Goal: Task Accomplishment & Management: Use online tool/utility

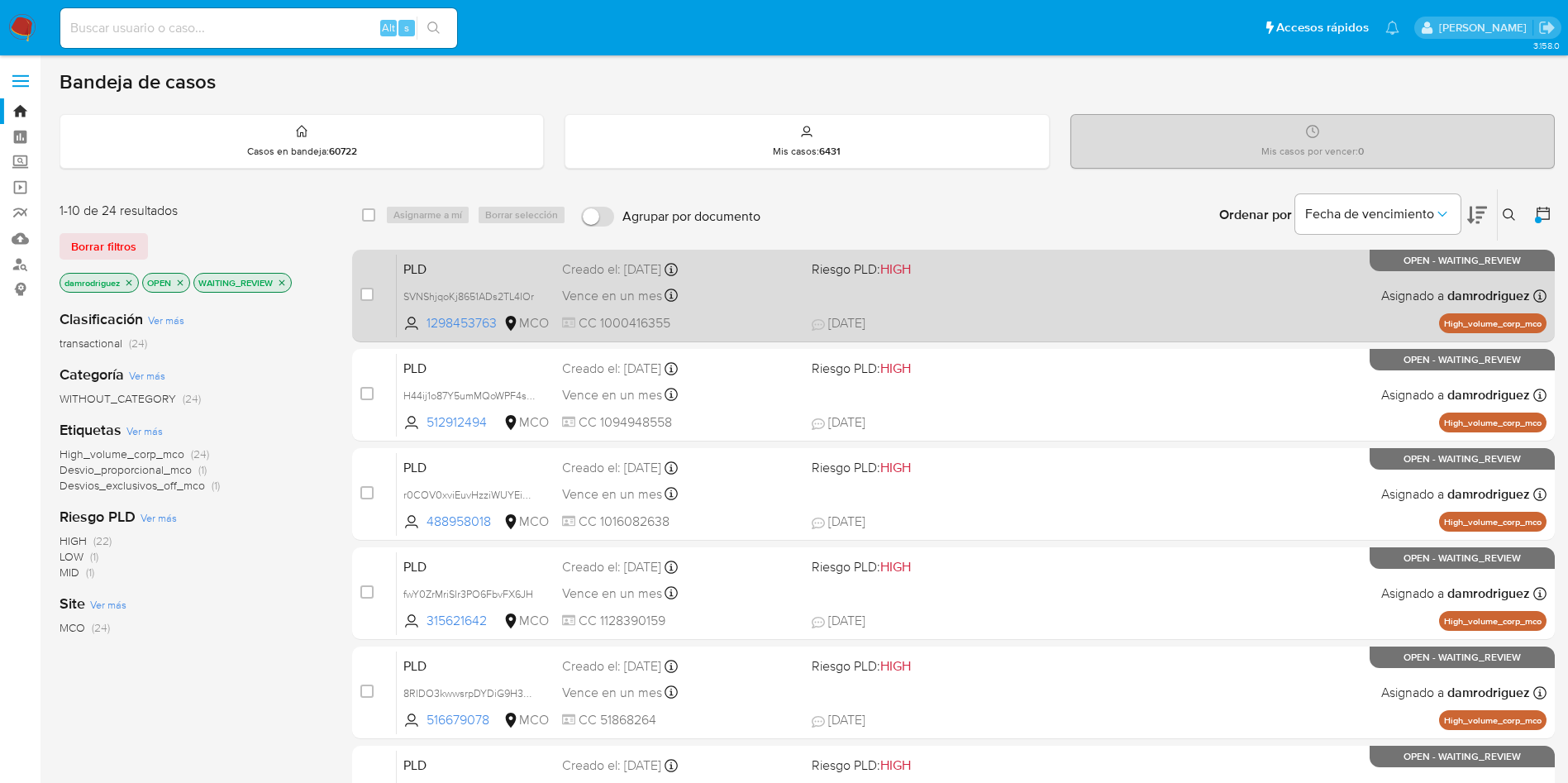
click at [473, 261] on span "PLD" at bounding box center [476, 268] width 146 height 21
click at [362, 295] on input "checkbox" at bounding box center [367, 294] width 13 height 13
checkbox input "true"
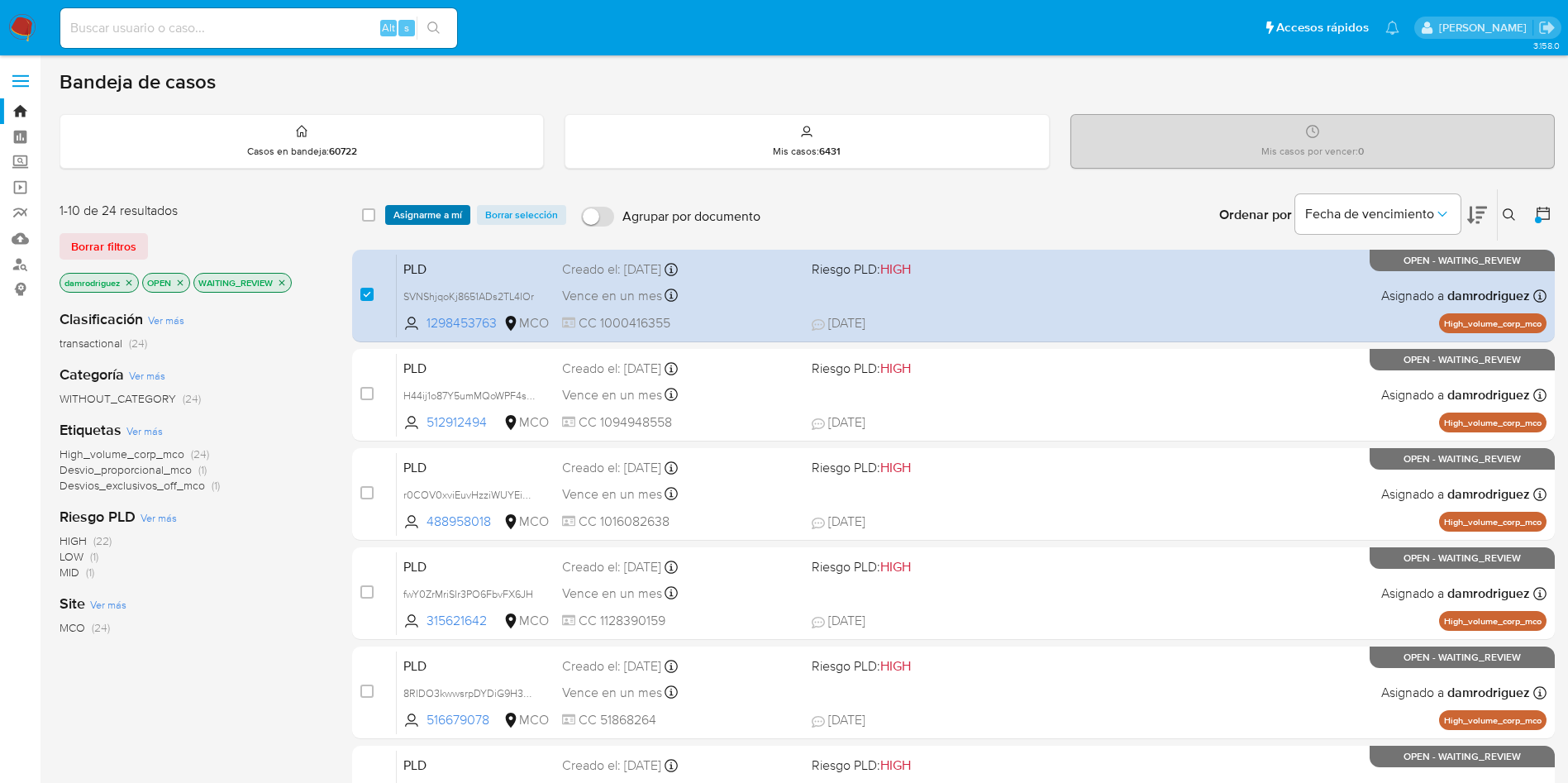
click at [411, 216] on span "Asignarme a mí" at bounding box center [428, 215] width 69 height 17
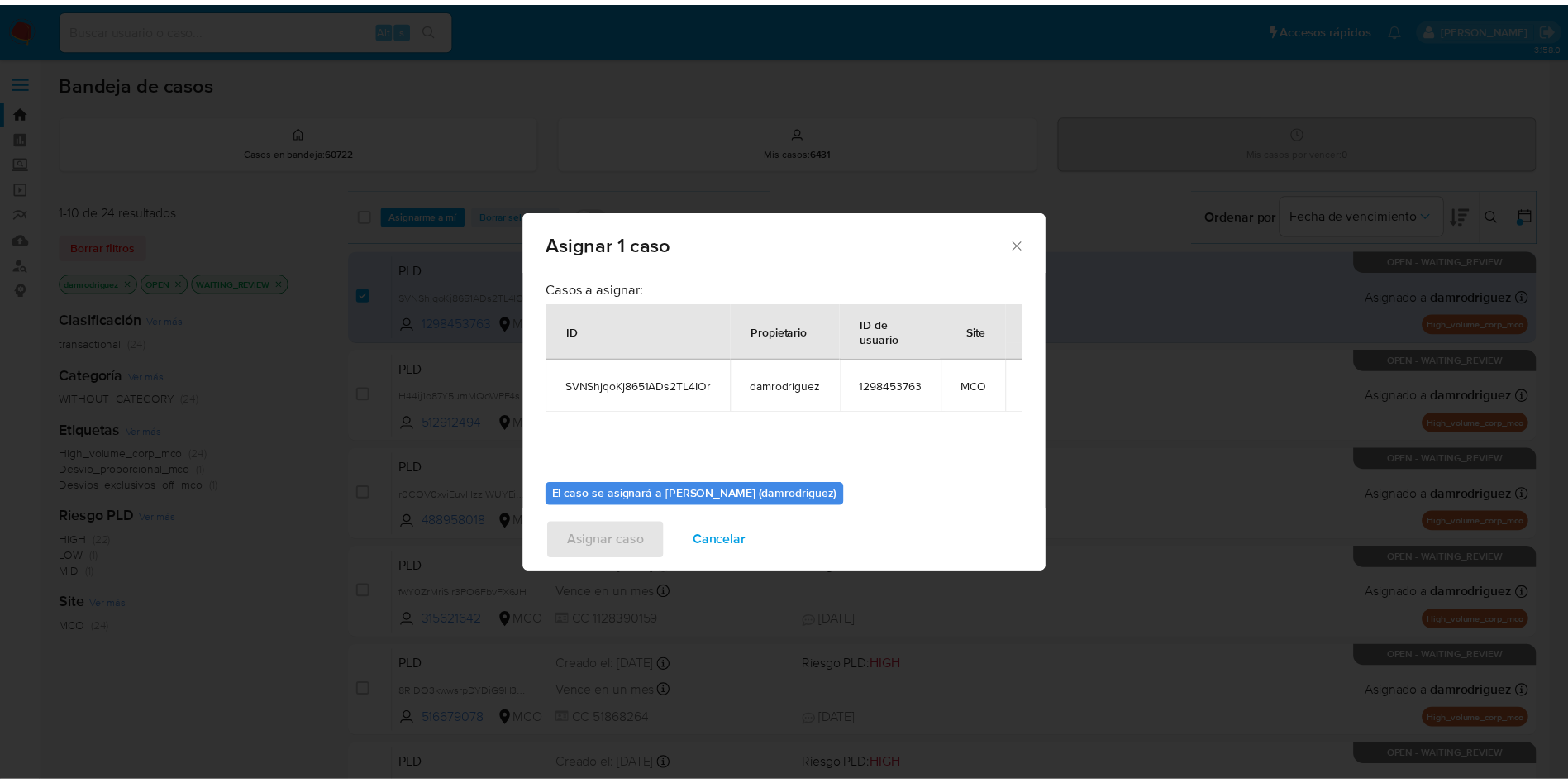
scroll to position [86, 0]
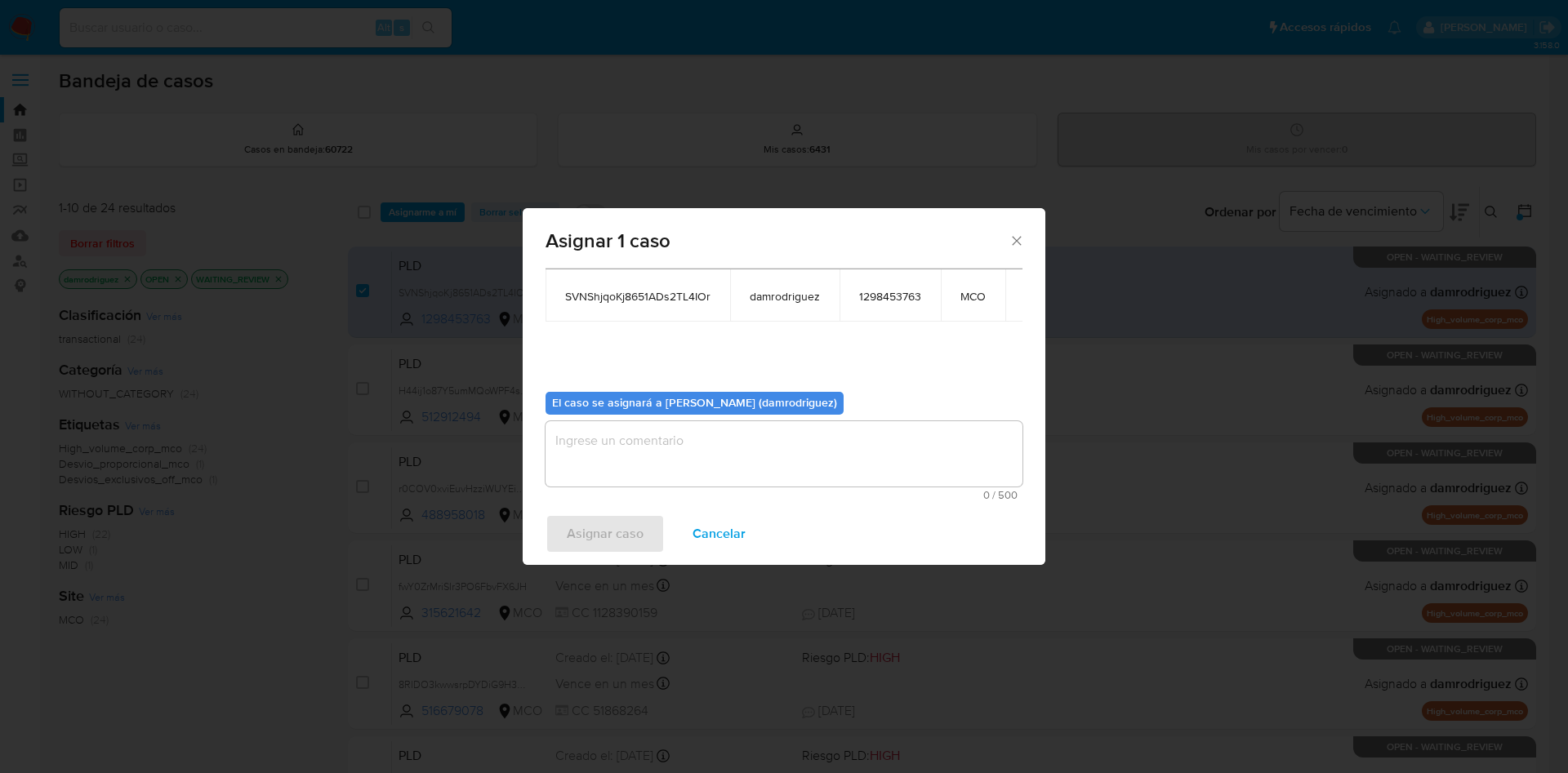
click at [678, 428] on textarea "assign-modal" at bounding box center [784, 453] width 477 height 65
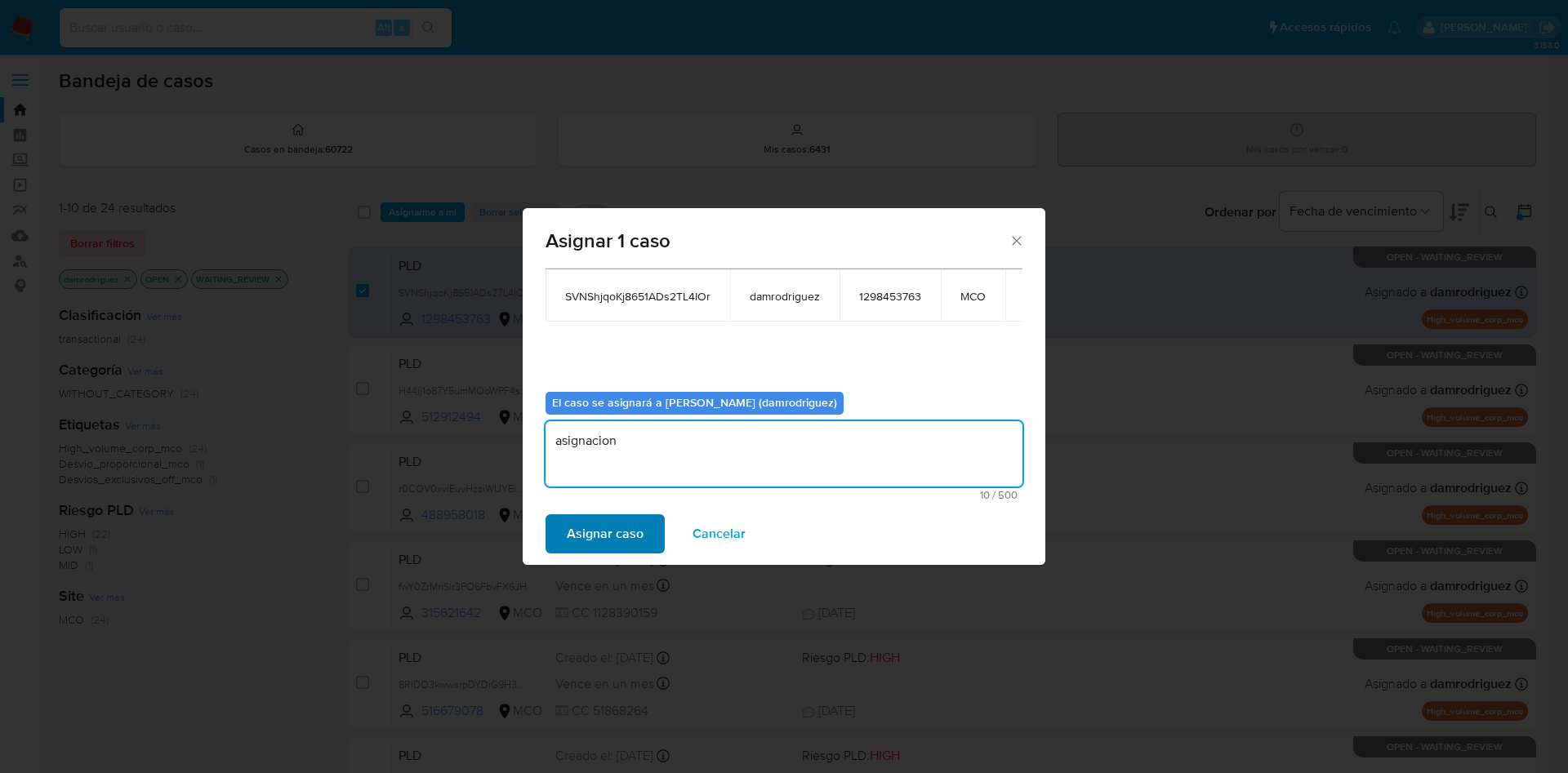
type textarea "asignacion"
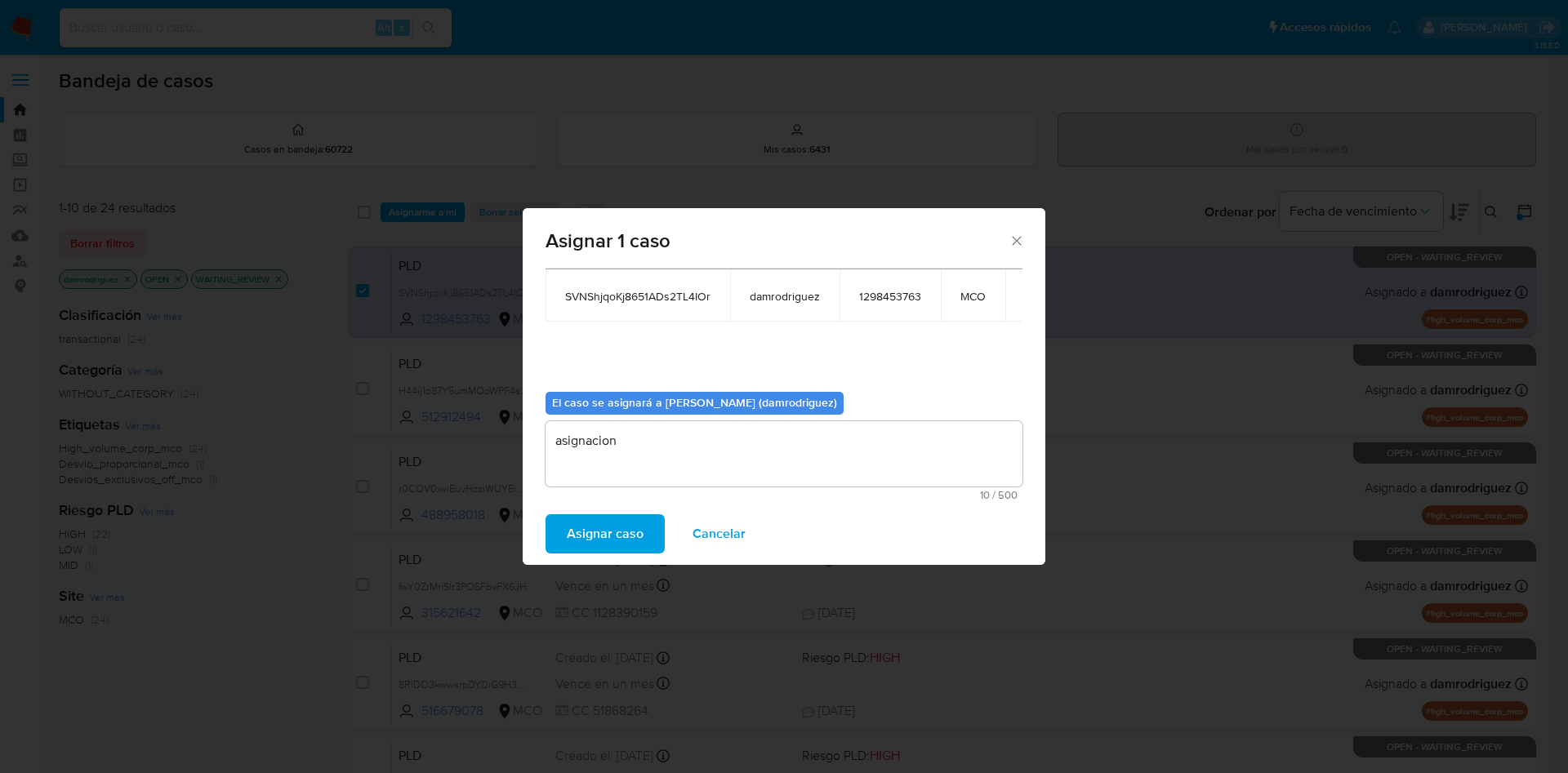
click at [576, 527] on span "Asignar caso" at bounding box center [605, 533] width 77 height 36
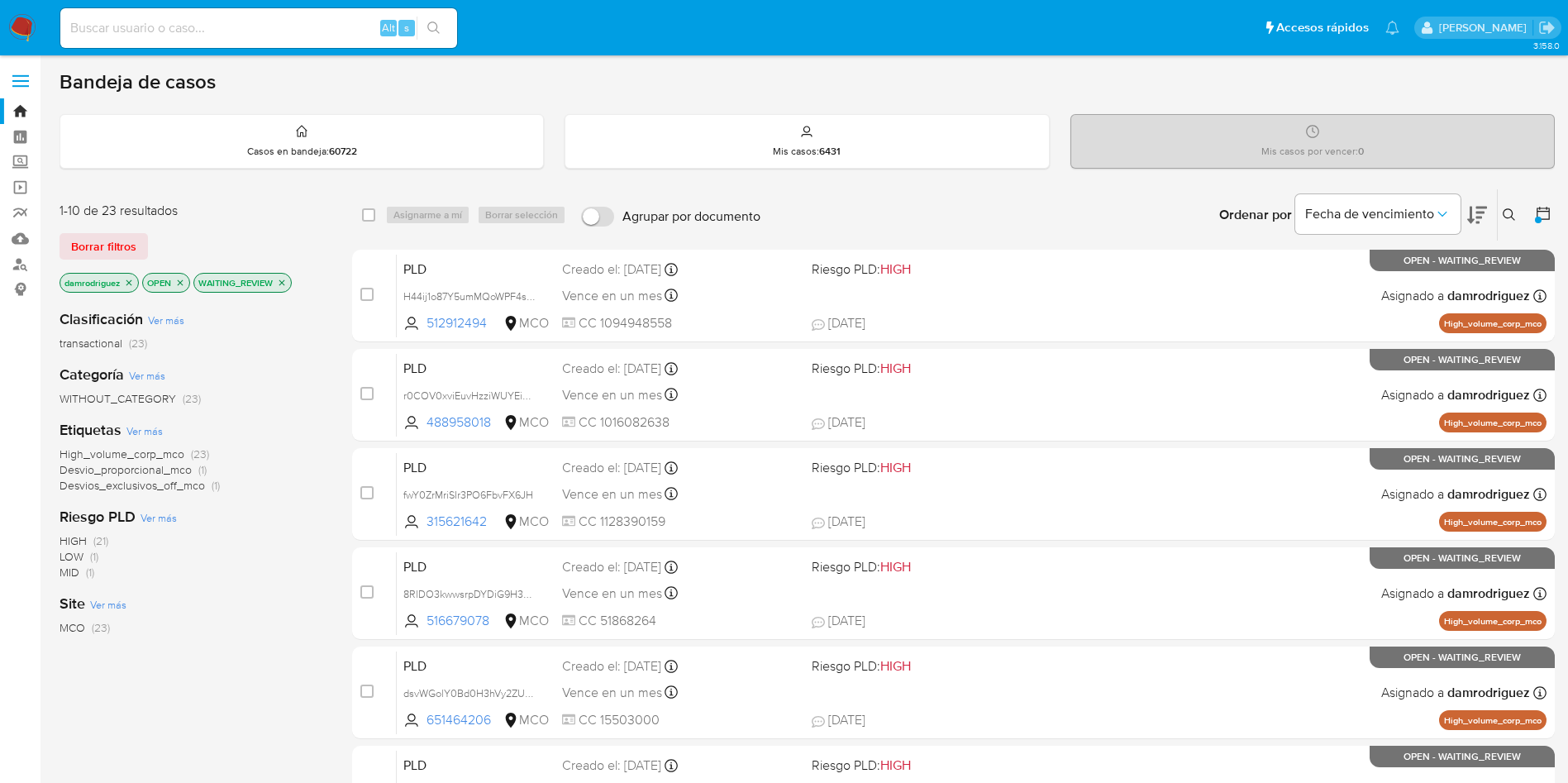
click at [30, 25] on img at bounding box center [22, 28] width 28 height 28
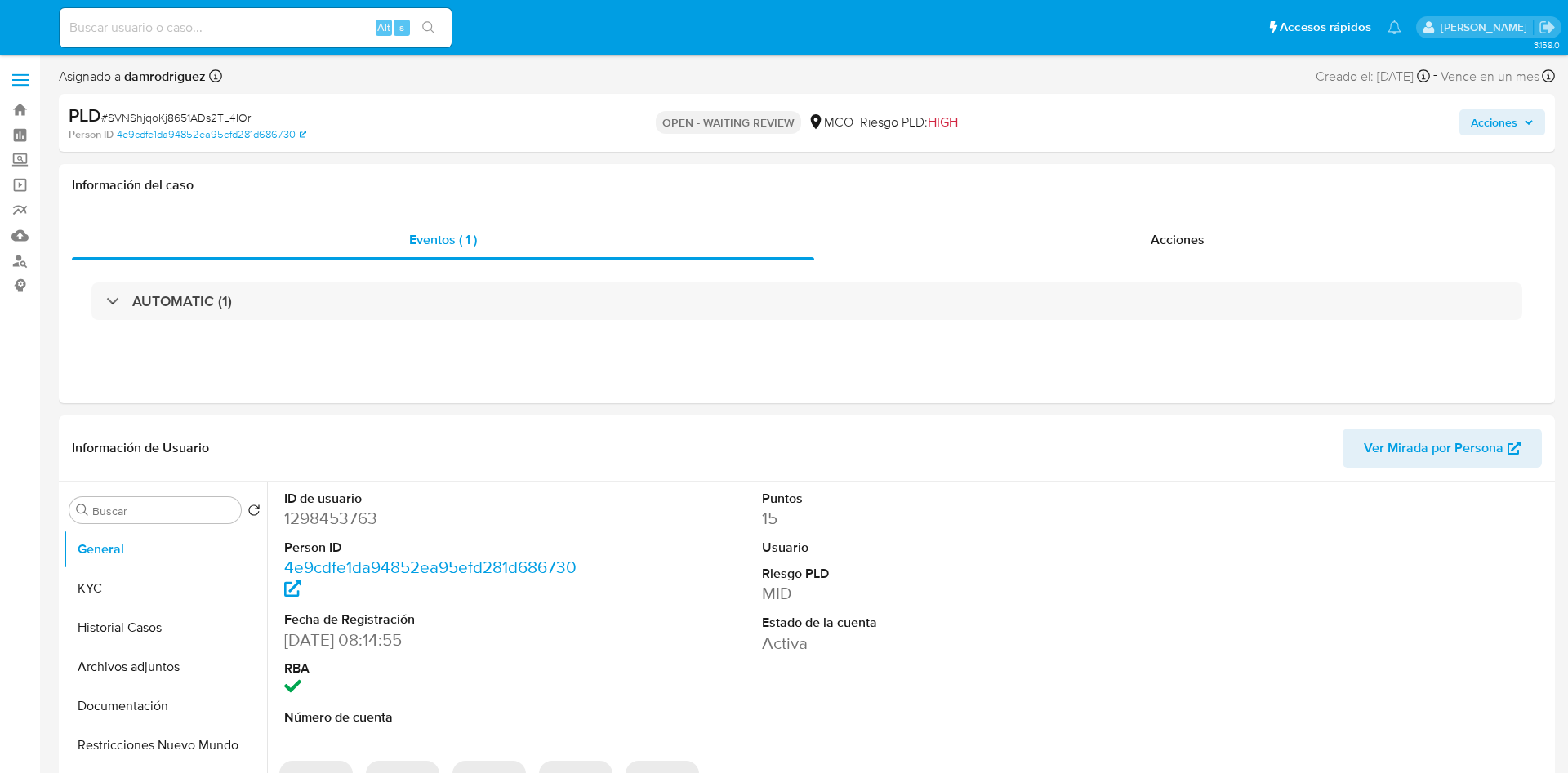
select select "10"
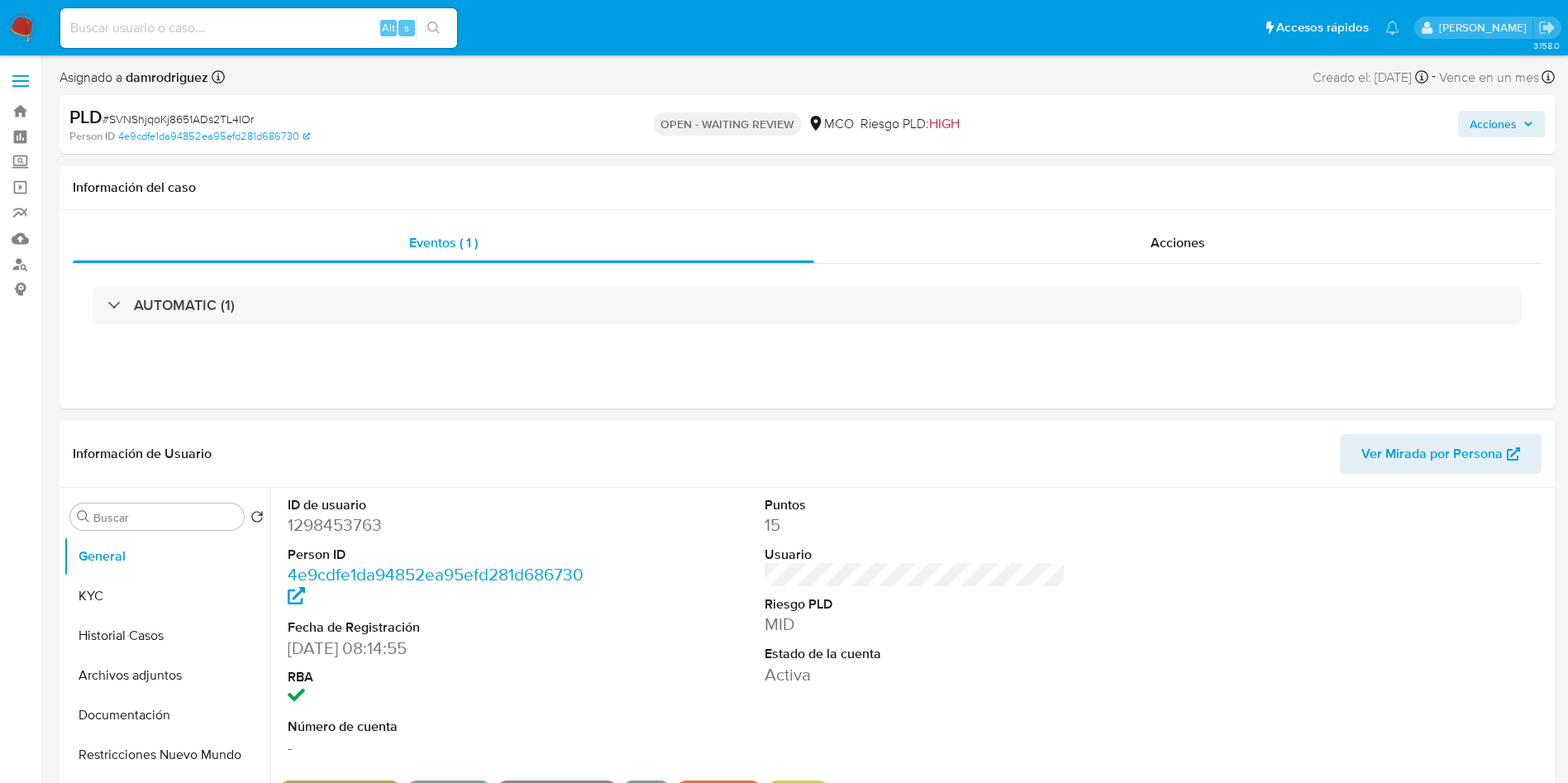
click at [575, 101] on div "PLD # SVNShjqoKj8651ADs2TL4IOr Person ID 4e9cdfe1da94852ea95efd281d686730 OPEN …" at bounding box center [807, 124] width 1495 height 59
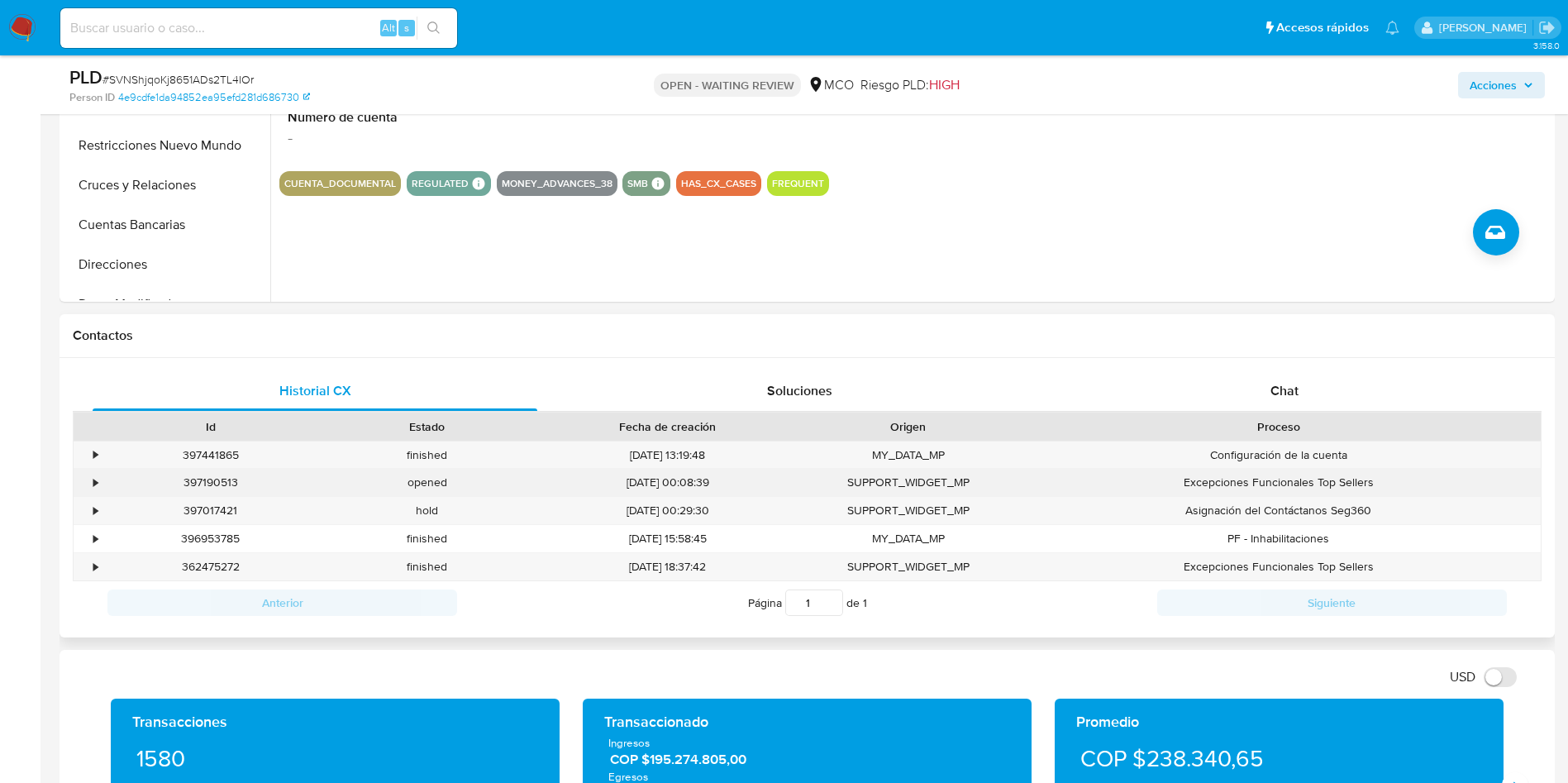
scroll to position [620, 0]
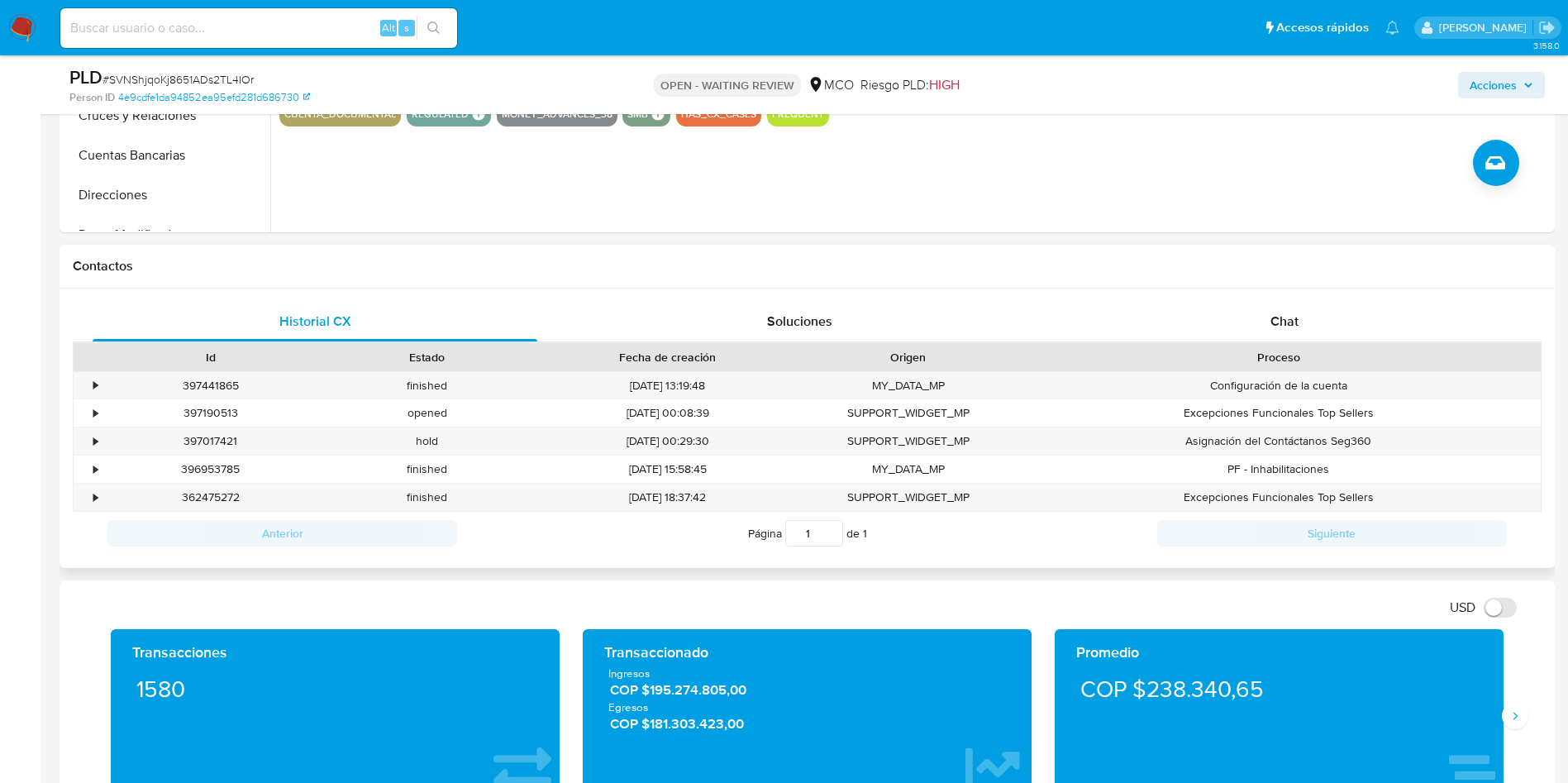
click at [1179, 351] on div "Proceso" at bounding box center [1278, 357] width 501 height 17
click at [1203, 322] on div "Chat" at bounding box center [1284, 321] width 445 height 40
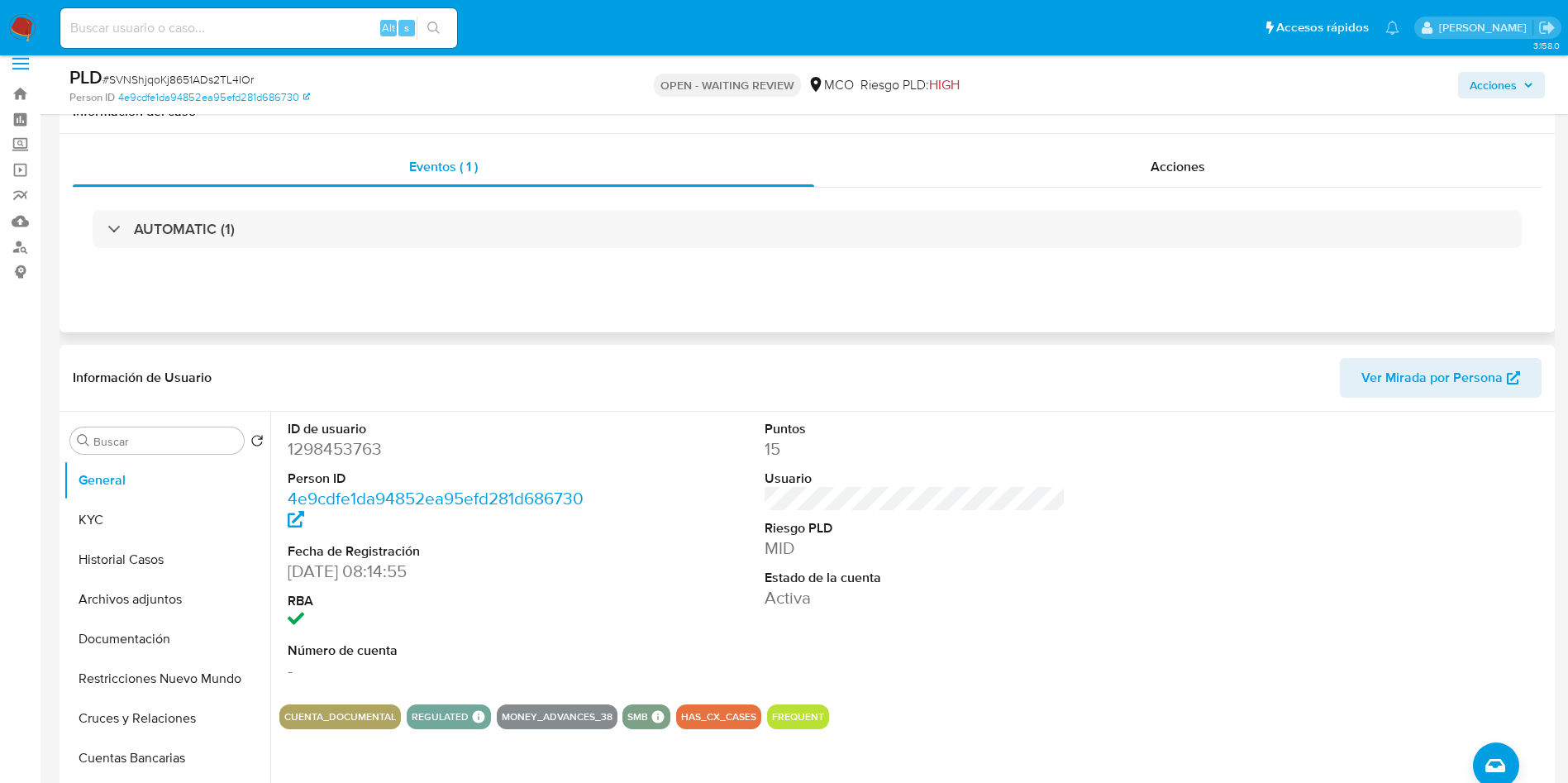
scroll to position [0, 0]
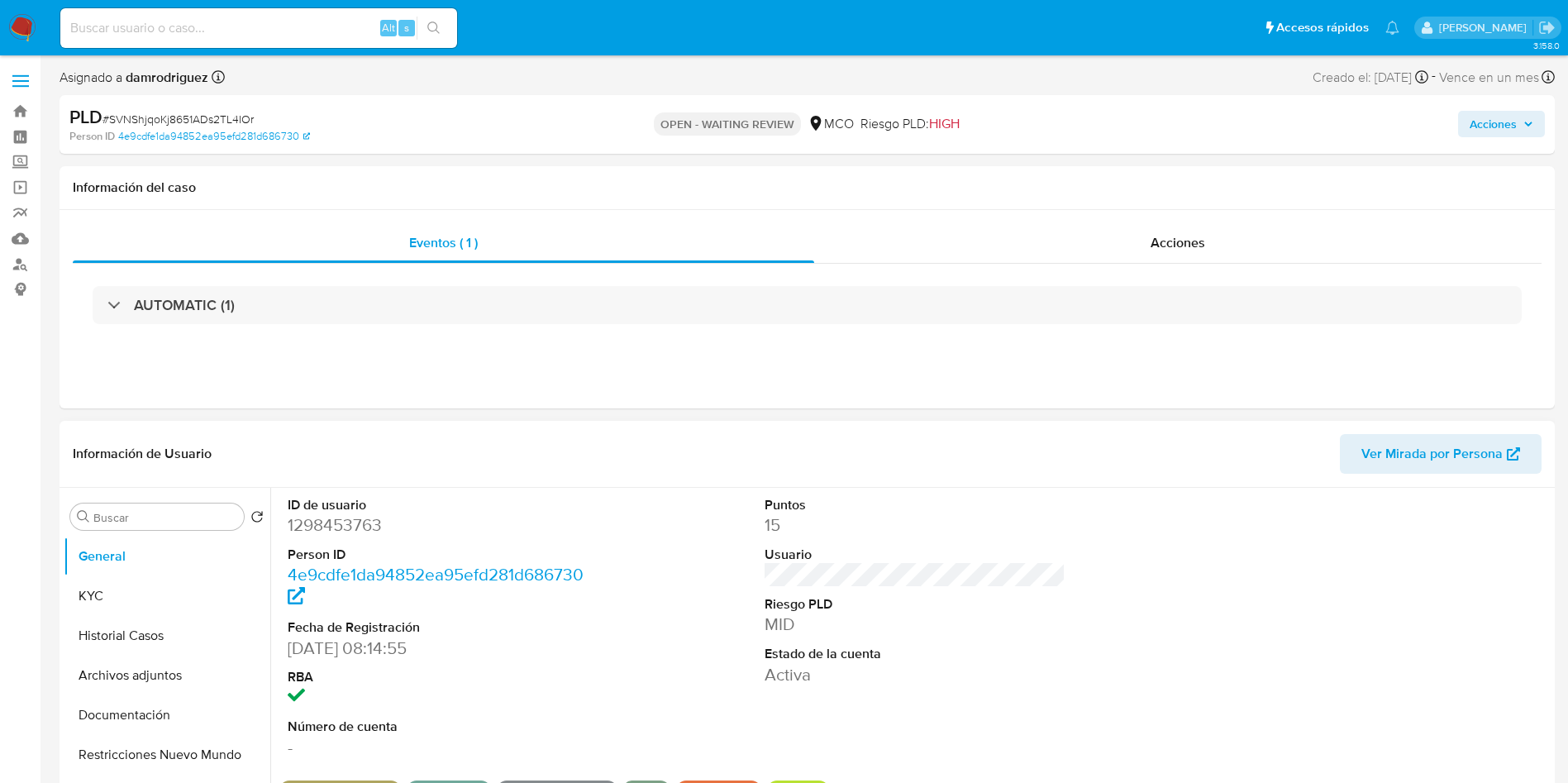
click at [344, 524] on dd "1298453763" at bounding box center [437, 524] width 301 height 23
copy dd "1298453763"
click at [329, 524] on dd "1298453763" at bounding box center [437, 524] width 301 height 23
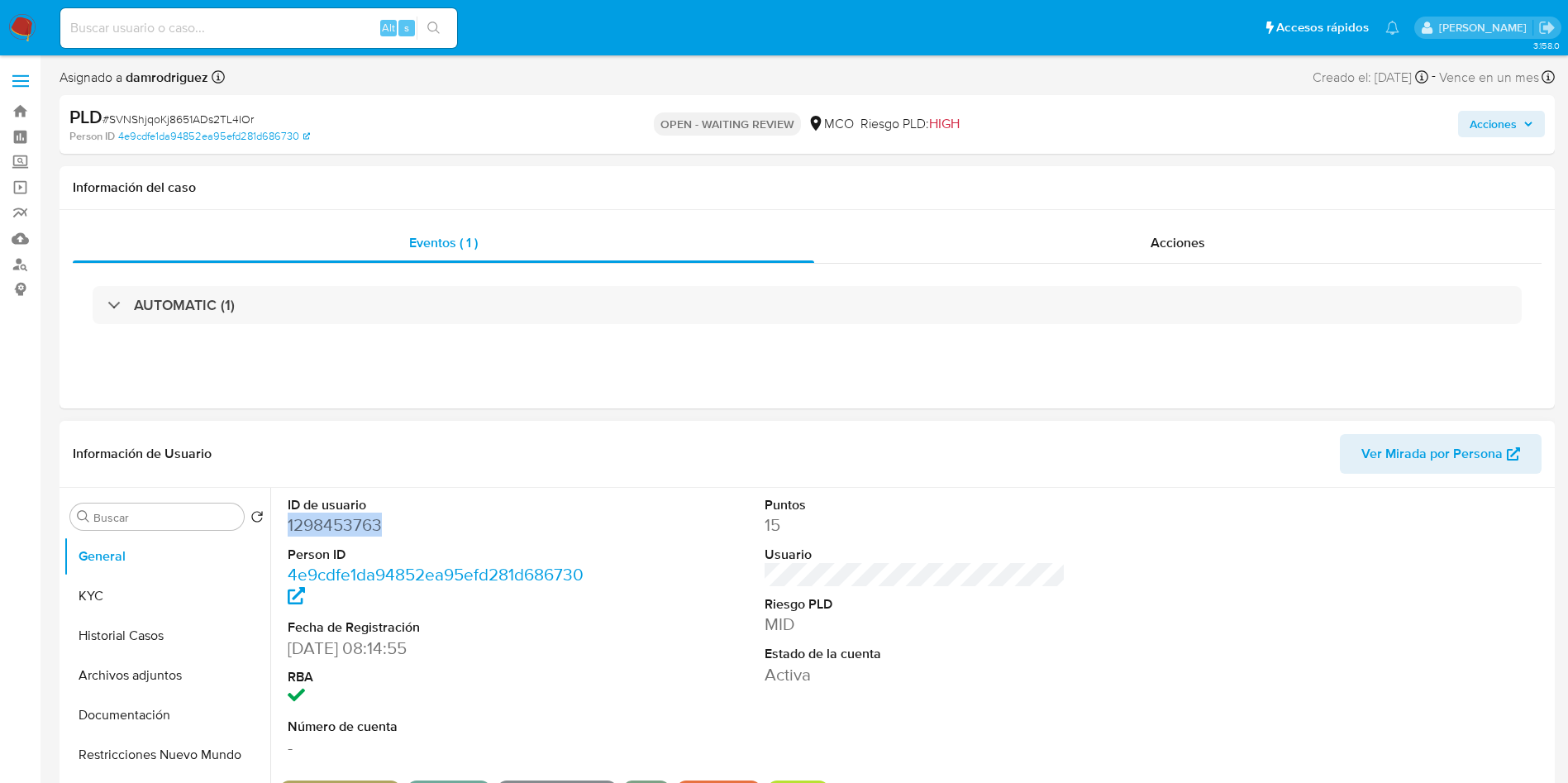
click at [329, 524] on dd "1298453763" at bounding box center [437, 524] width 301 height 23
click at [560, 521] on dd "1298453763" at bounding box center [437, 524] width 301 height 23
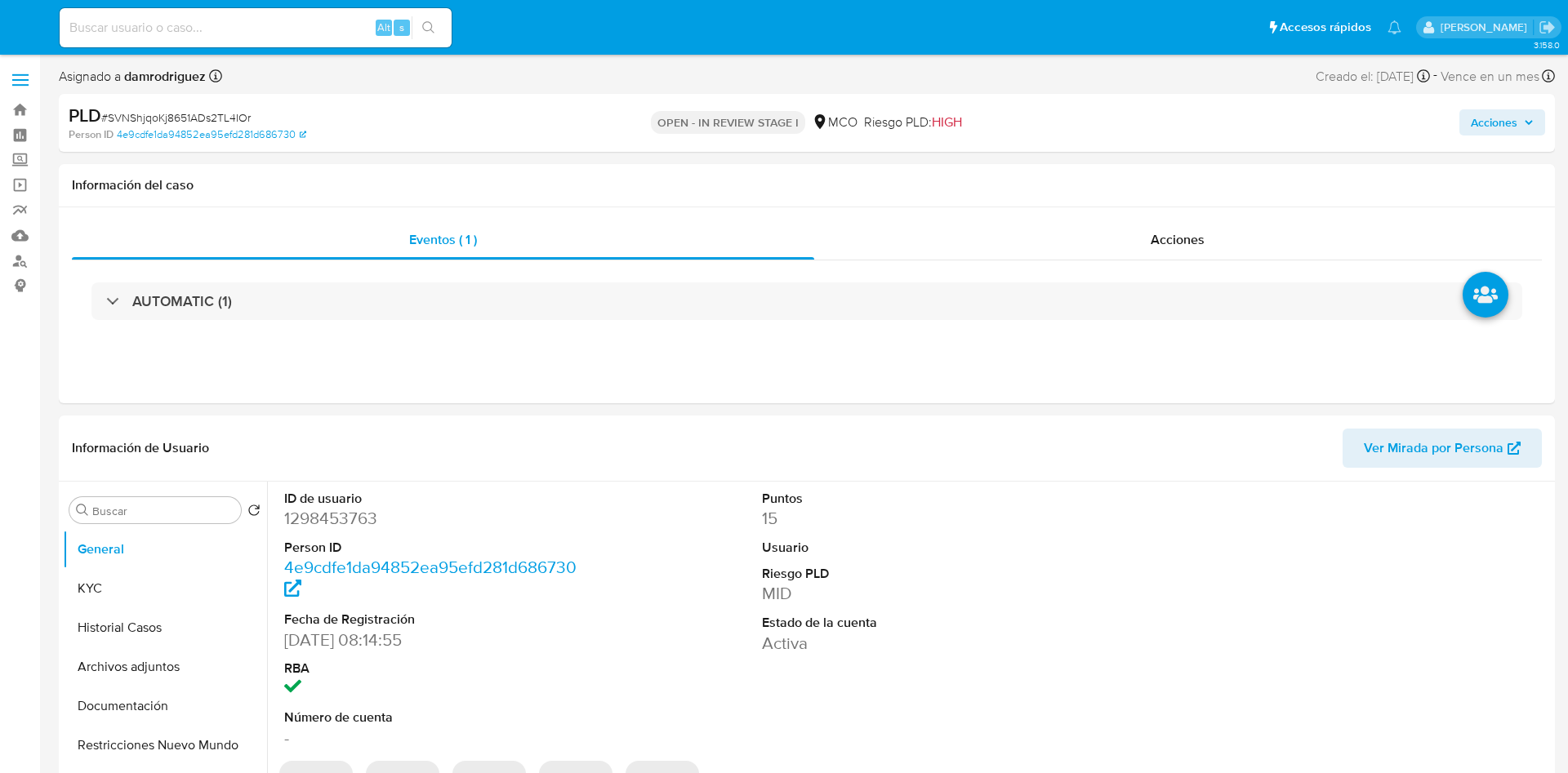
select select "10"
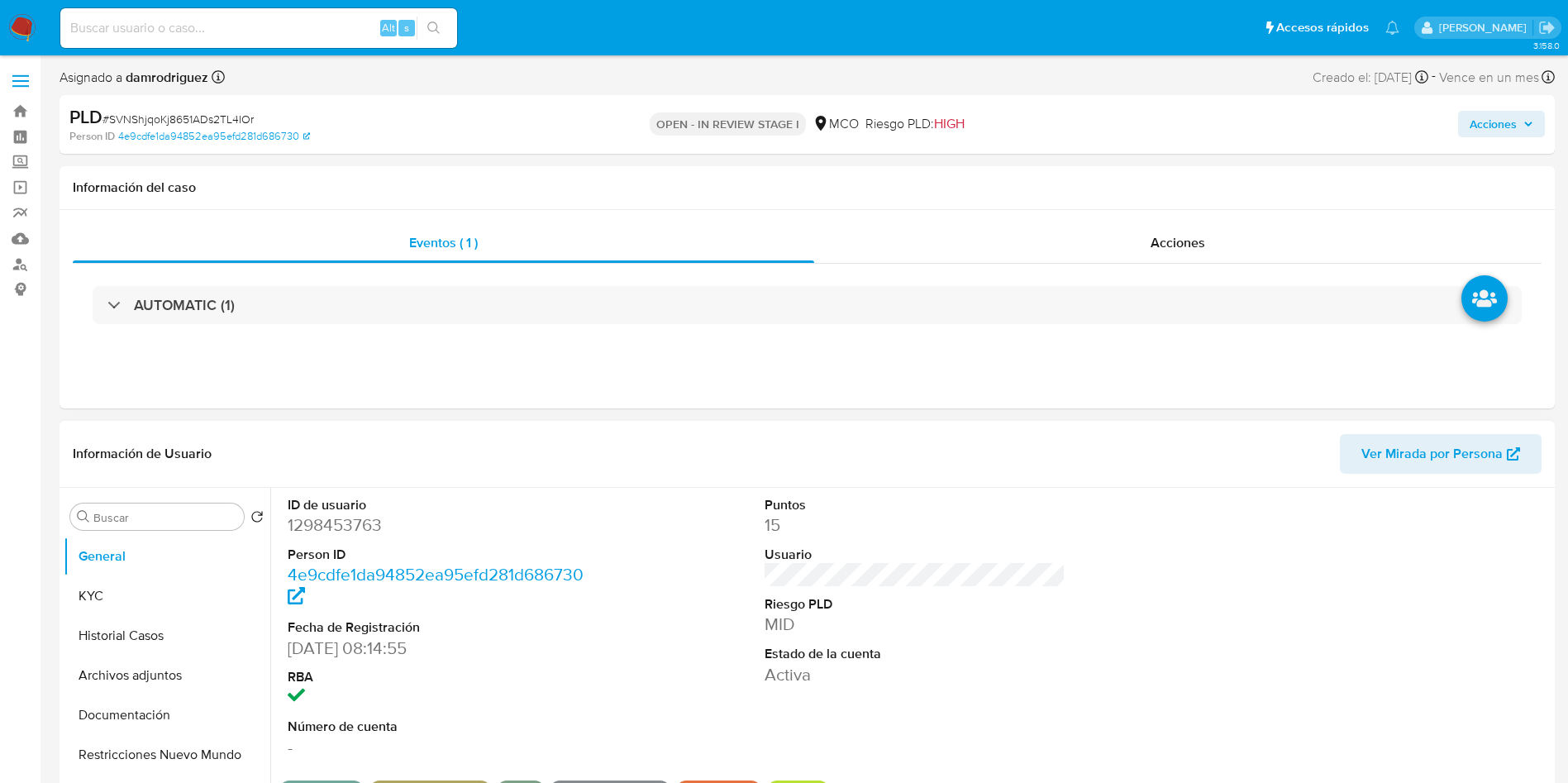
click at [338, 529] on dd "1298453763" at bounding box center [437, 524] width 301 height 23
copy dd "1298453763"
click at [164, 625] on button "Historial Casos" at bounding box center [160, 636] width 193 height 40
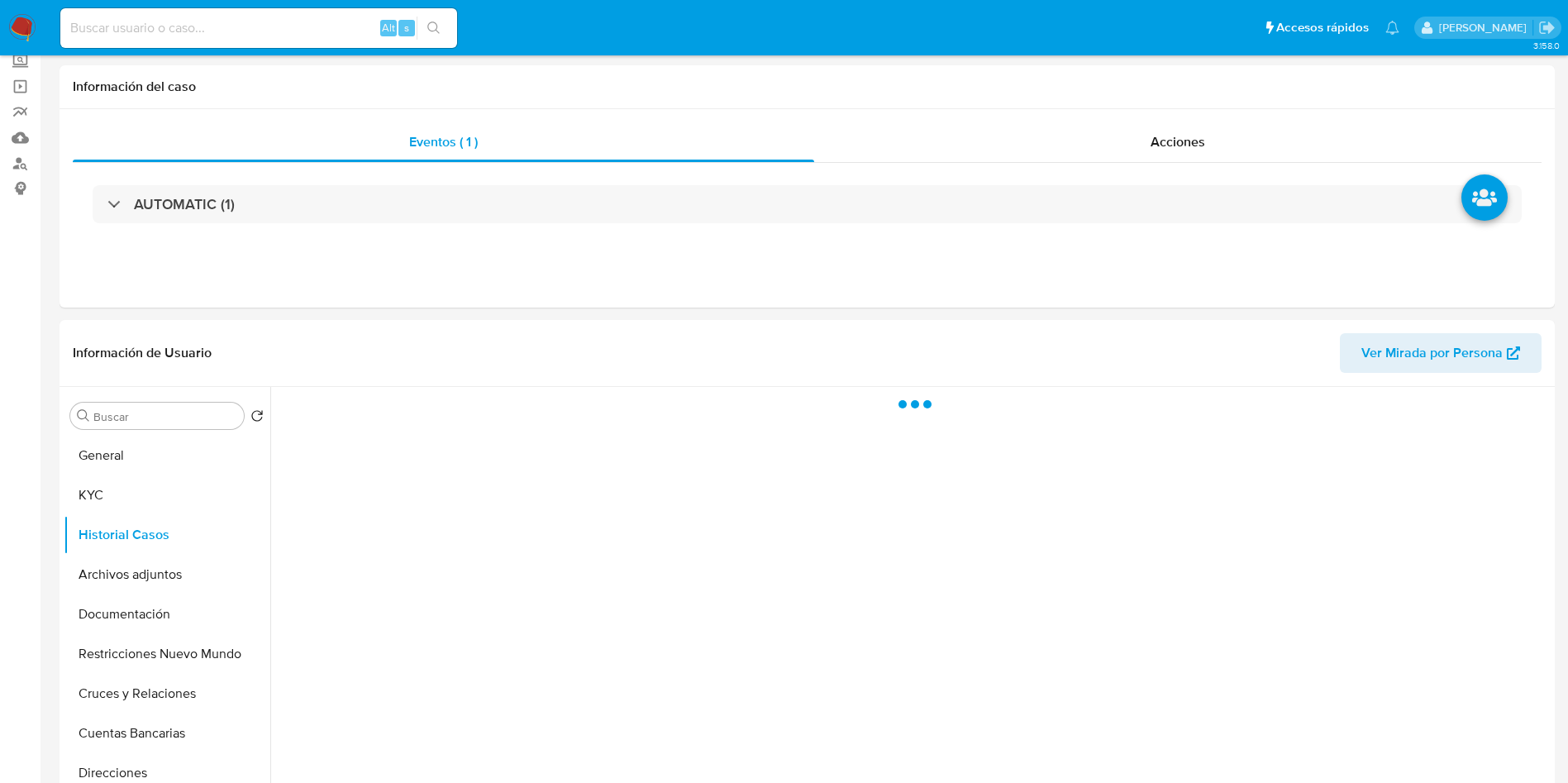
scroll to position [124, 0]
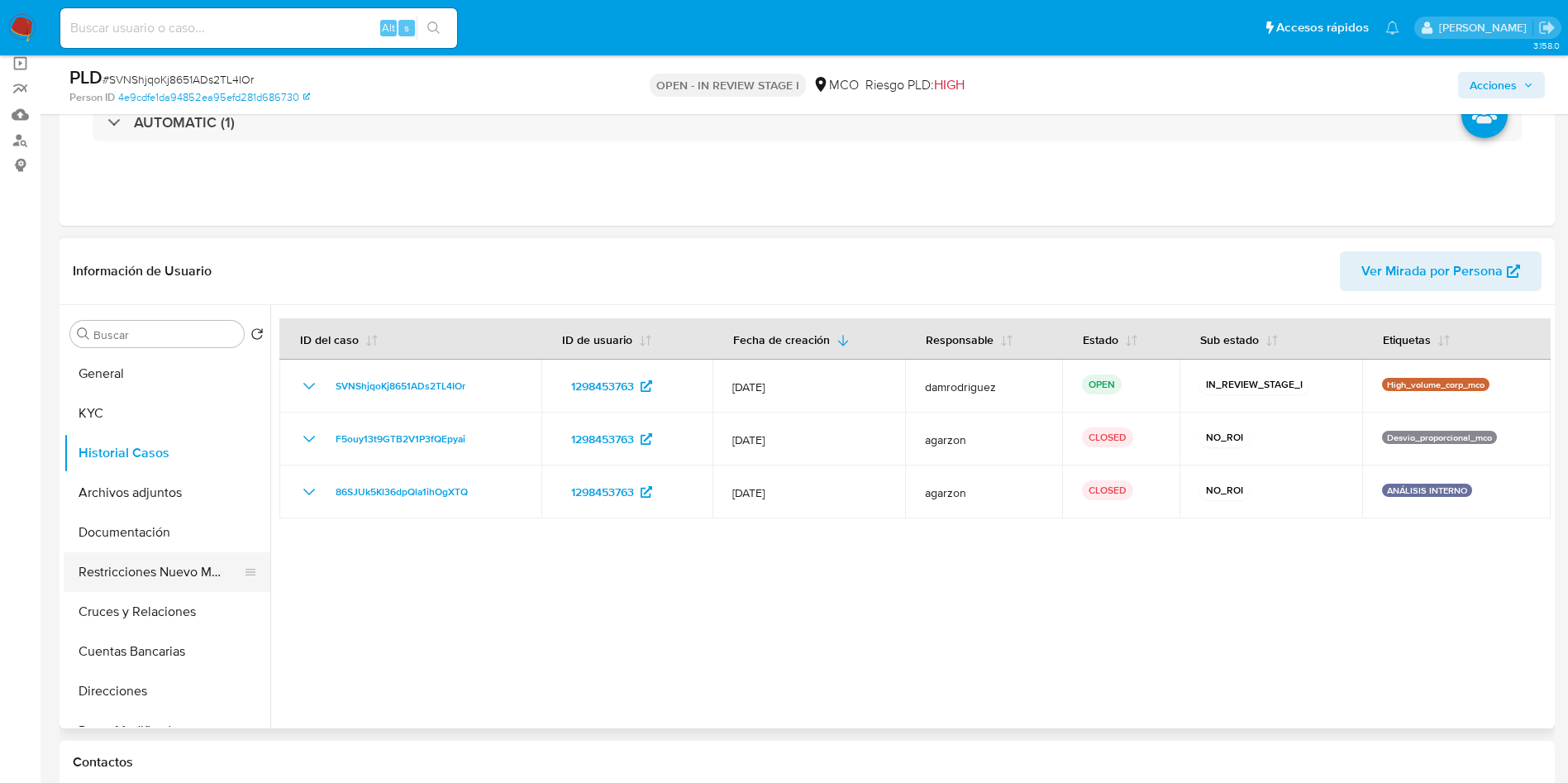
click at [144, 576] on button "Restricciones Nuevo Mundo" at bounding box center [160, 572] width 193 height 40
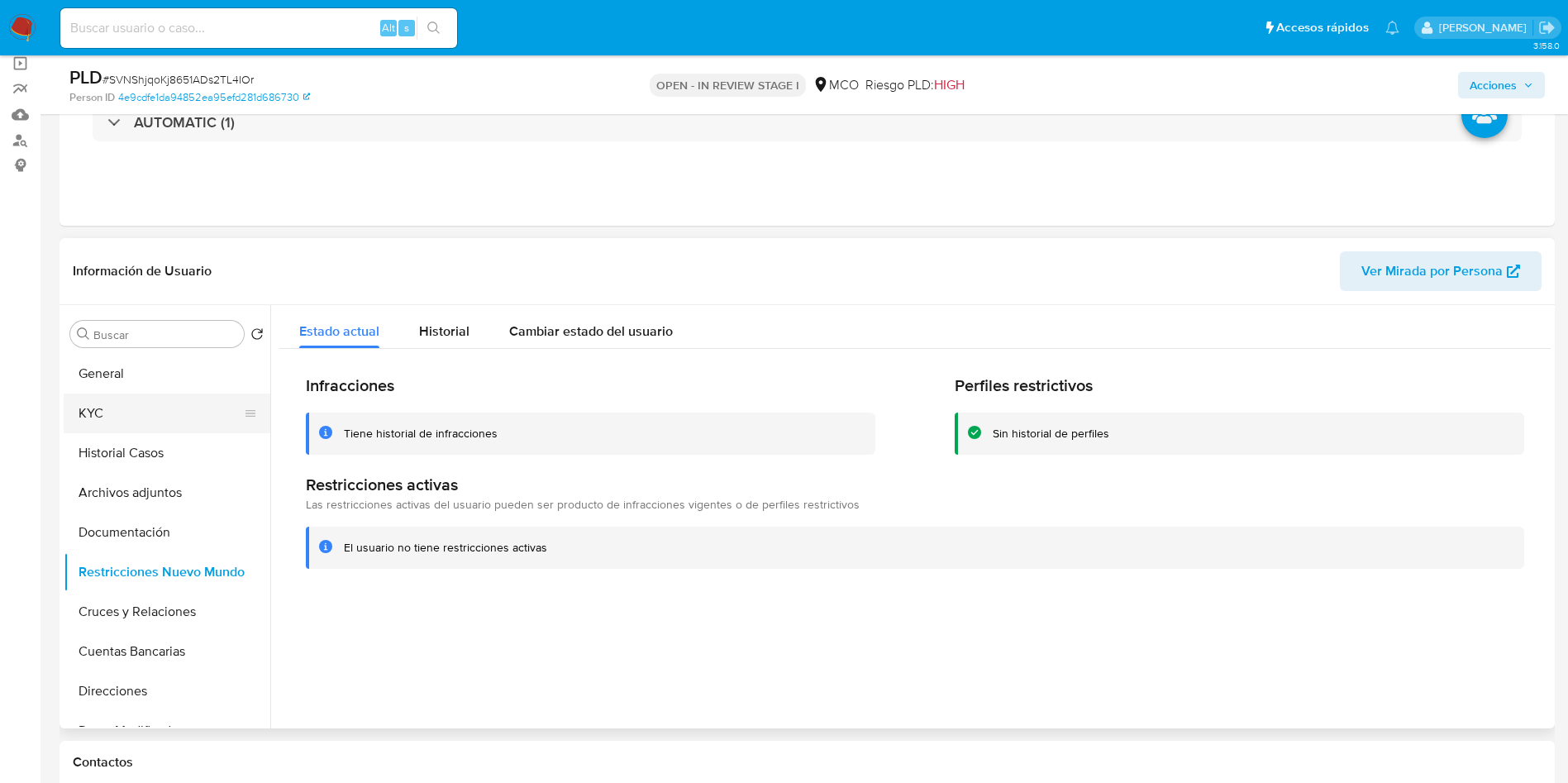
click at [113, 410] on button "KYC" at bounding box center [160, 413] width 193 height 40
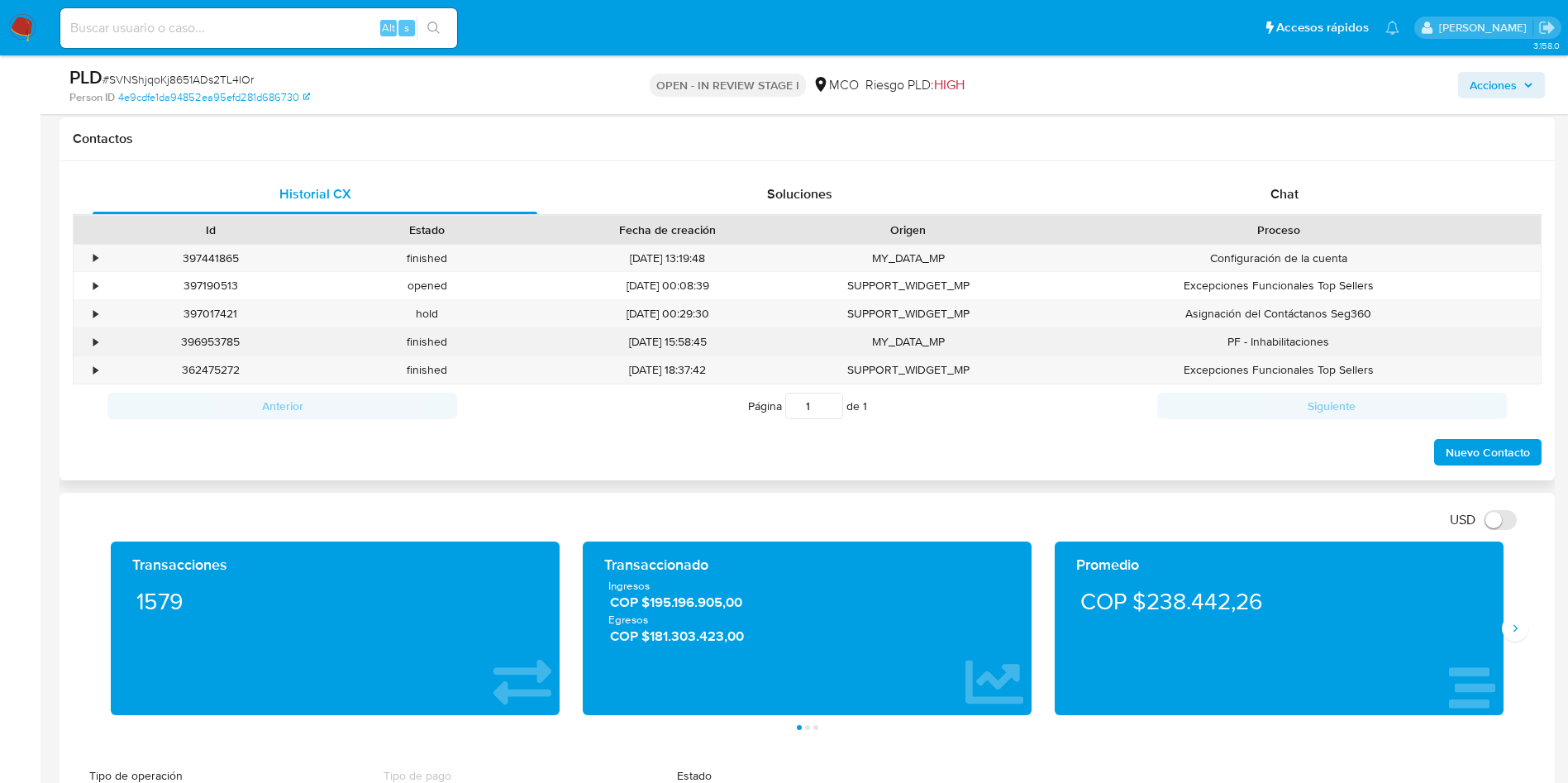
scroll to position [744, 0]
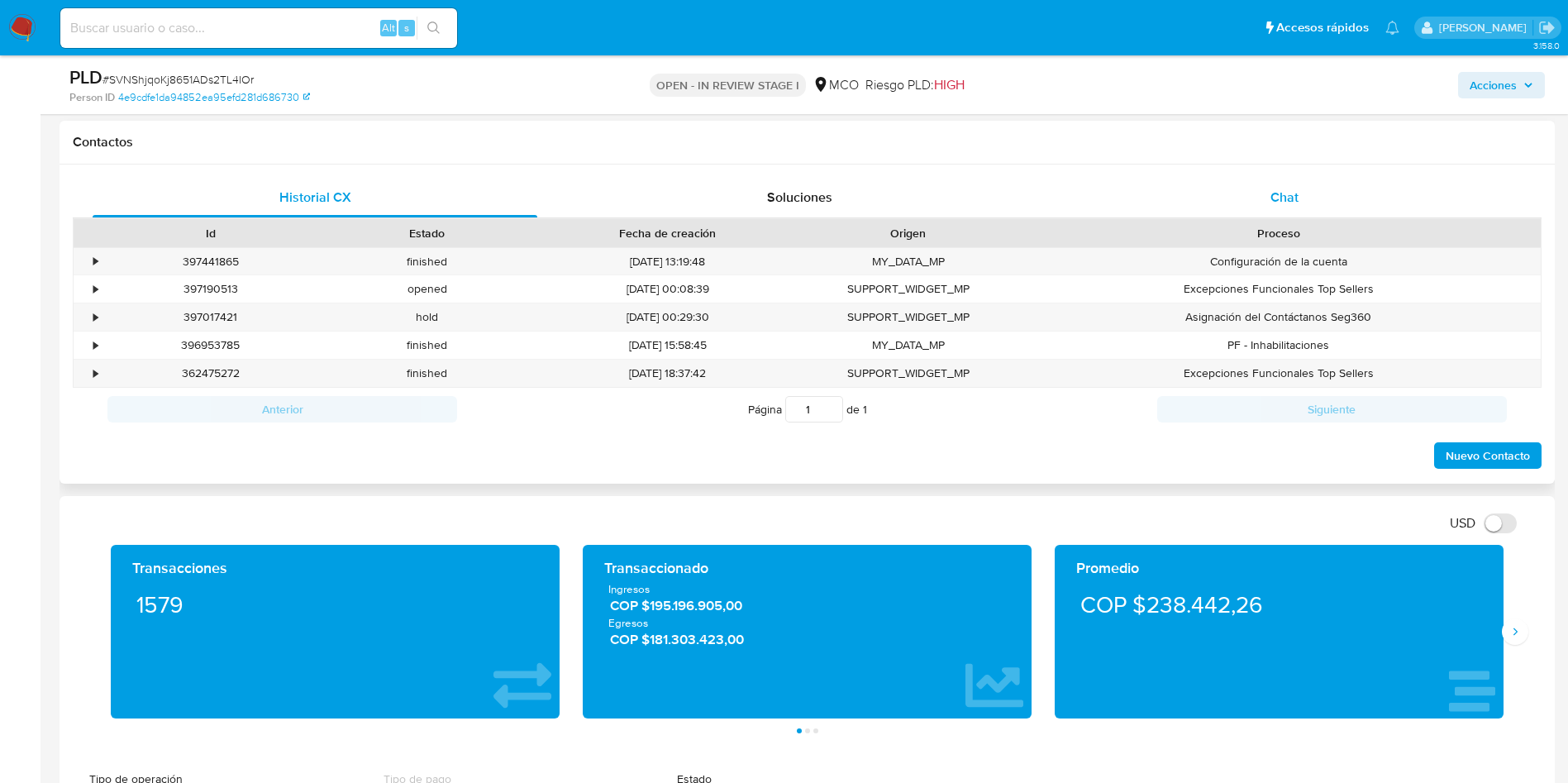
click at [1270, 200] on span "Chat" at bounding box center [1284, 197] width 28 height 19
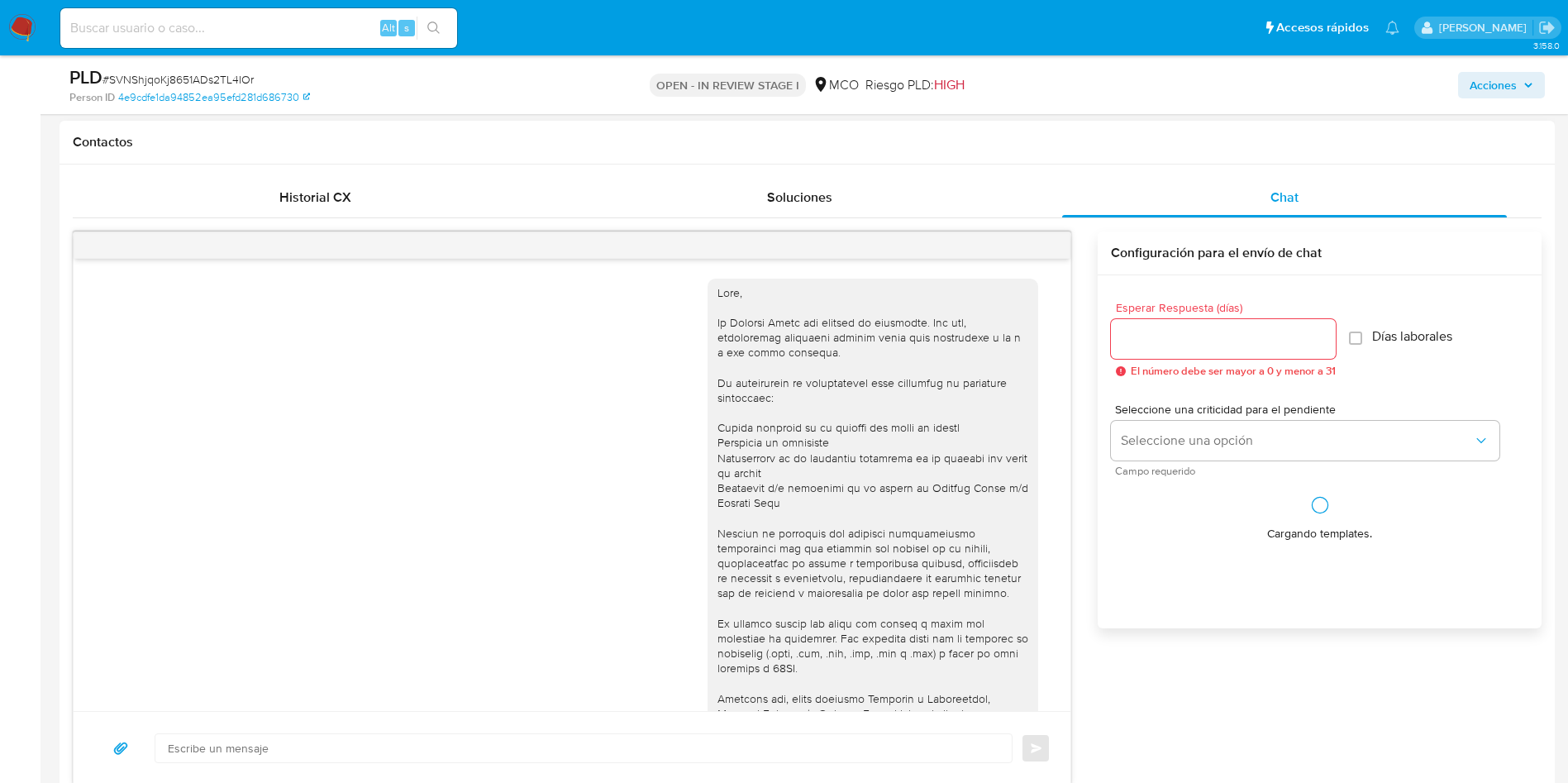
scroll to position [441, 0]
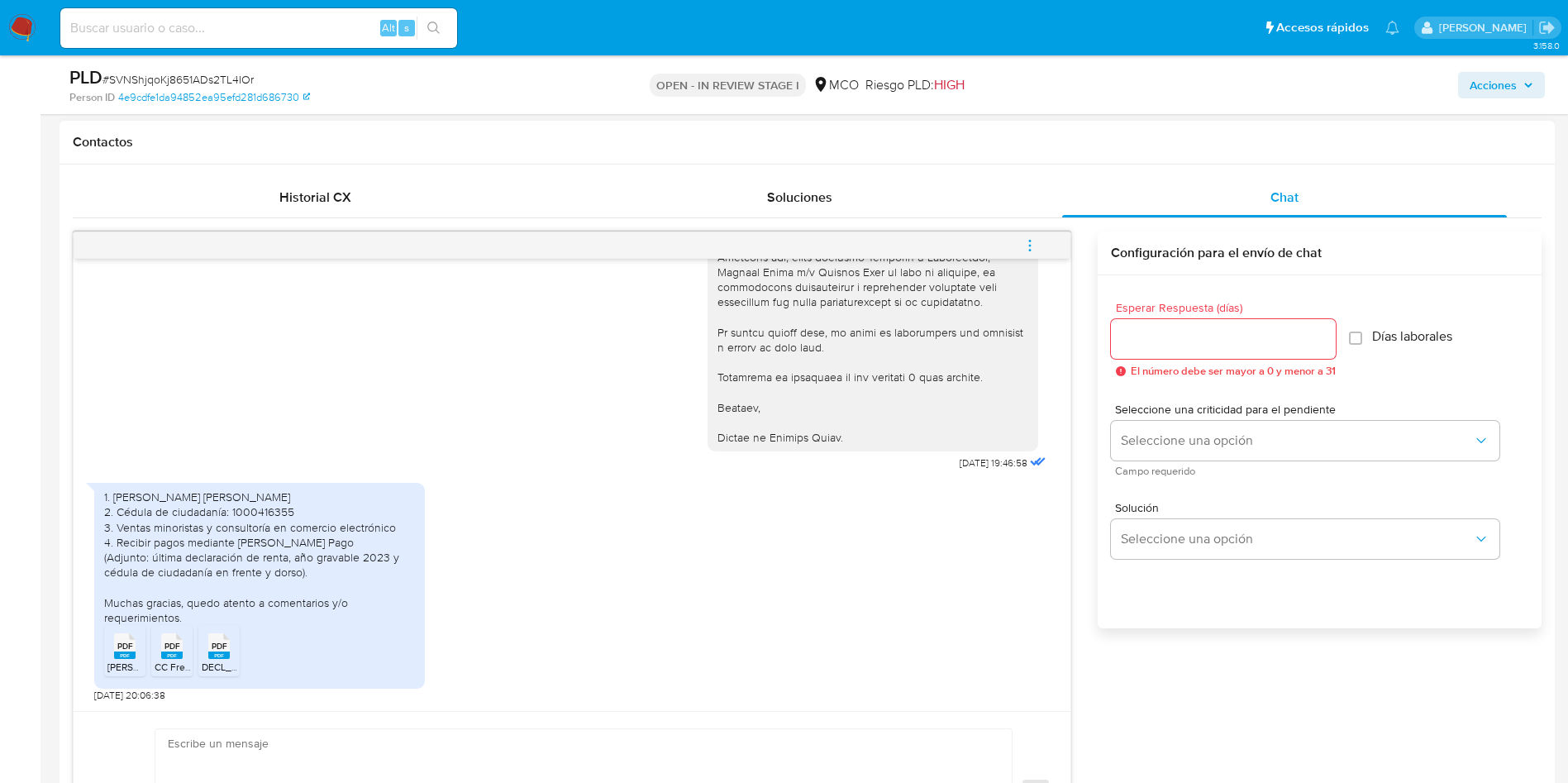
click at [126, 645] on span "PDF" at bounding box center [125, 647] width 16 height 11
click at [223, 655] on rect at bounding box center [218, 655] width 21 height 7
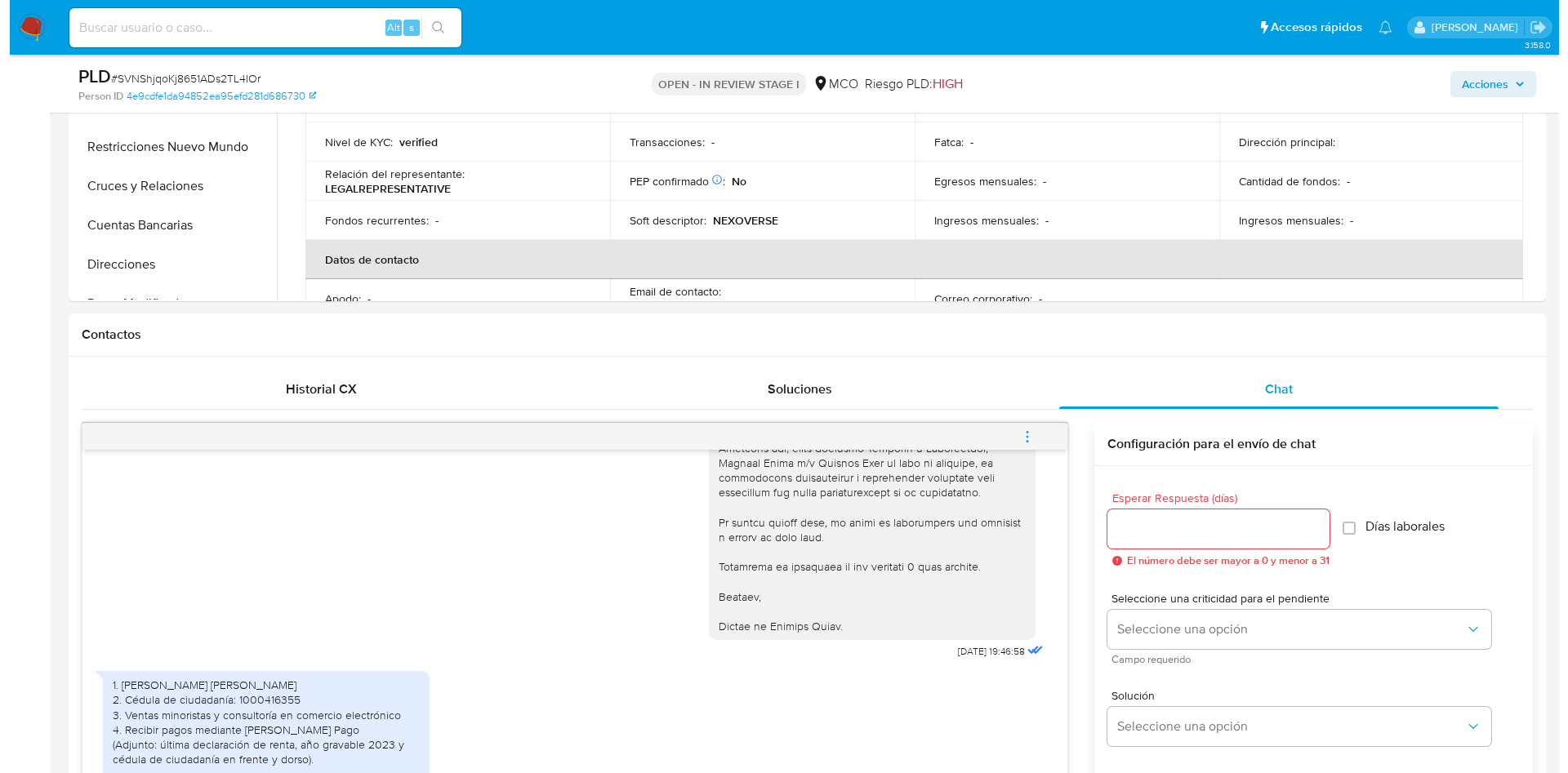
scroll to position [245, 0]
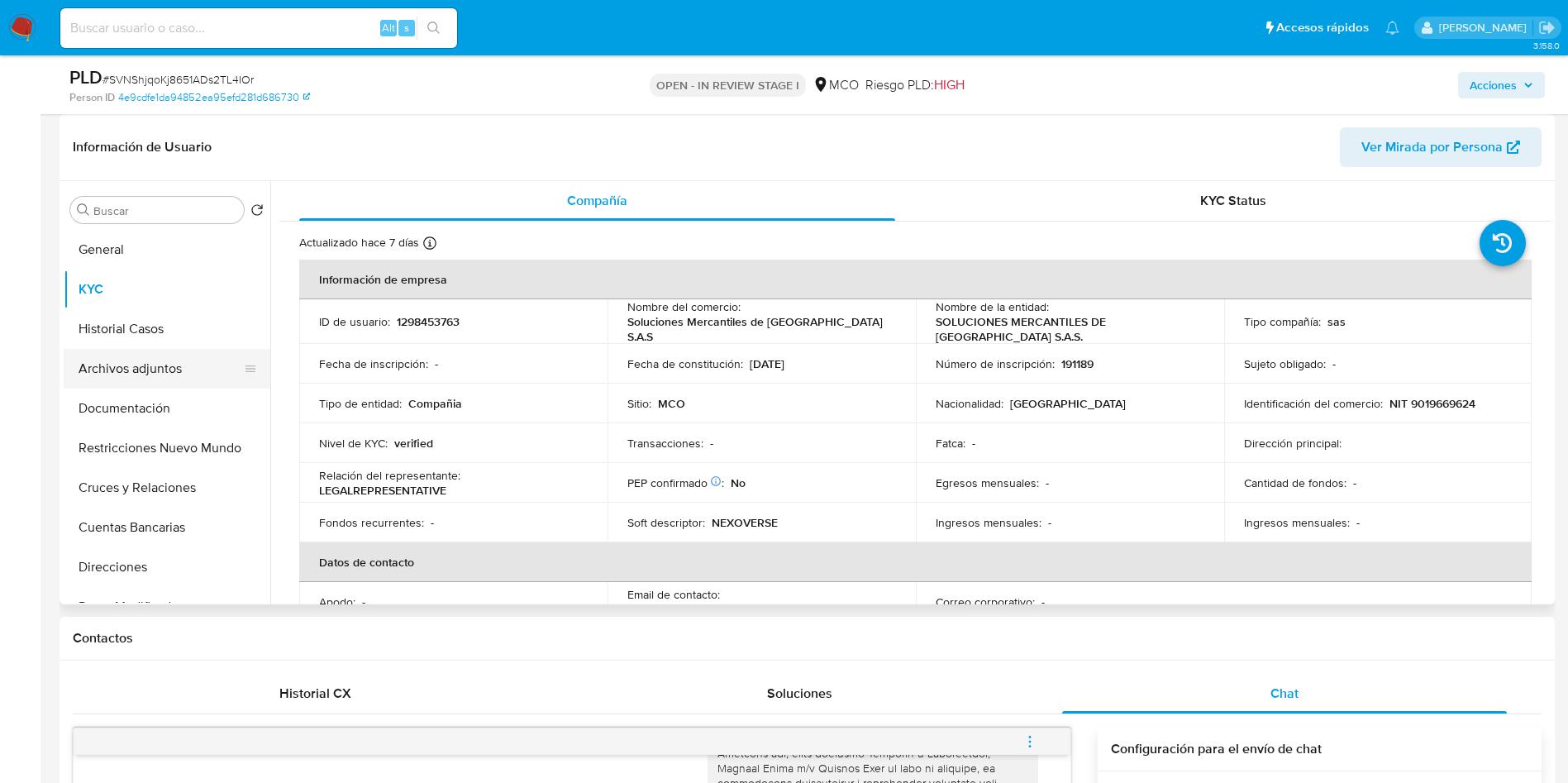
click at [182, 365] on button "Archivos adjuntos" at bounding box center [160, 369] width 193 height 40
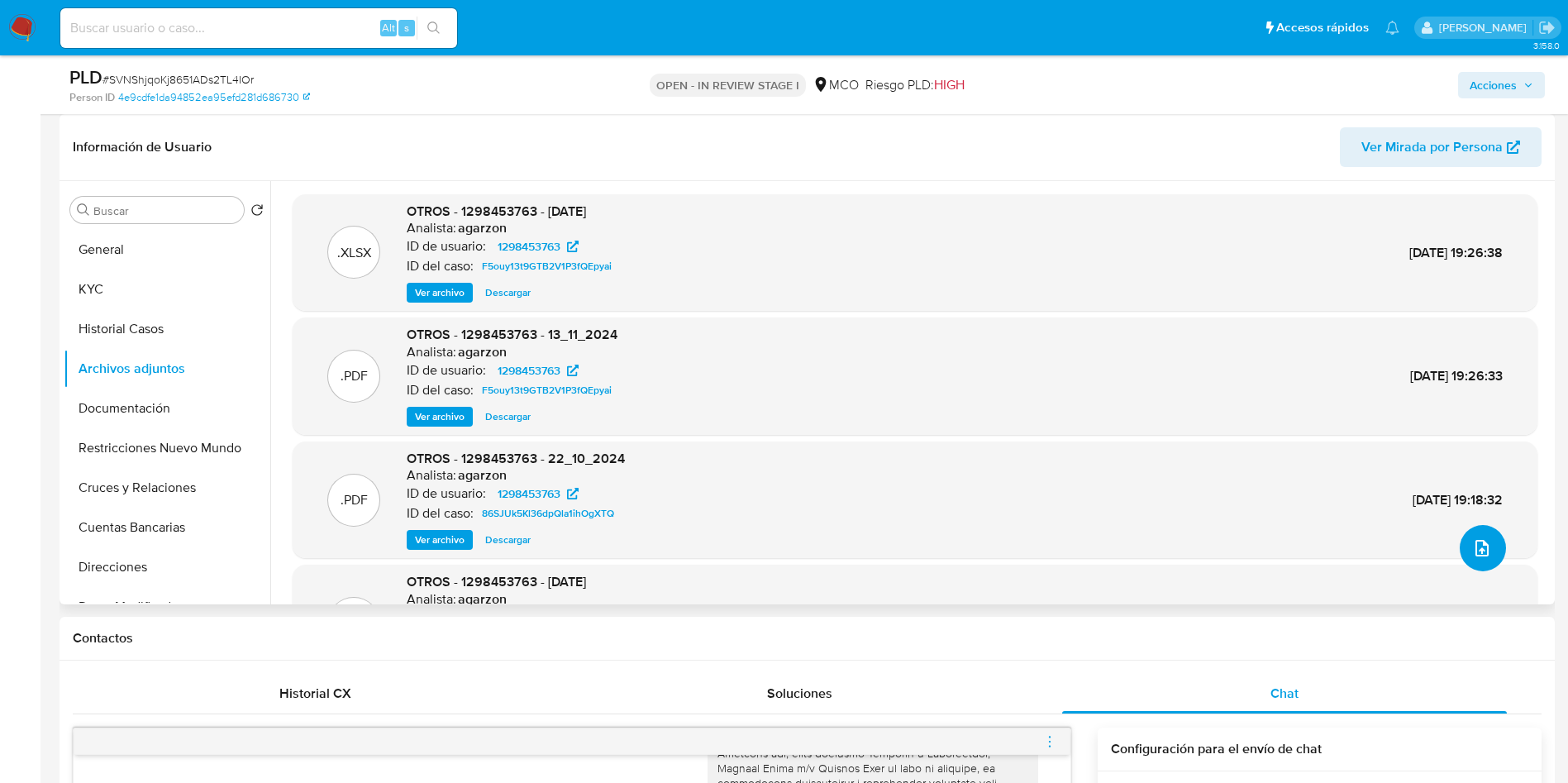
click at [1486, 562] on button "upload-file" at bounding box center [1483, 549] width 47 height 47
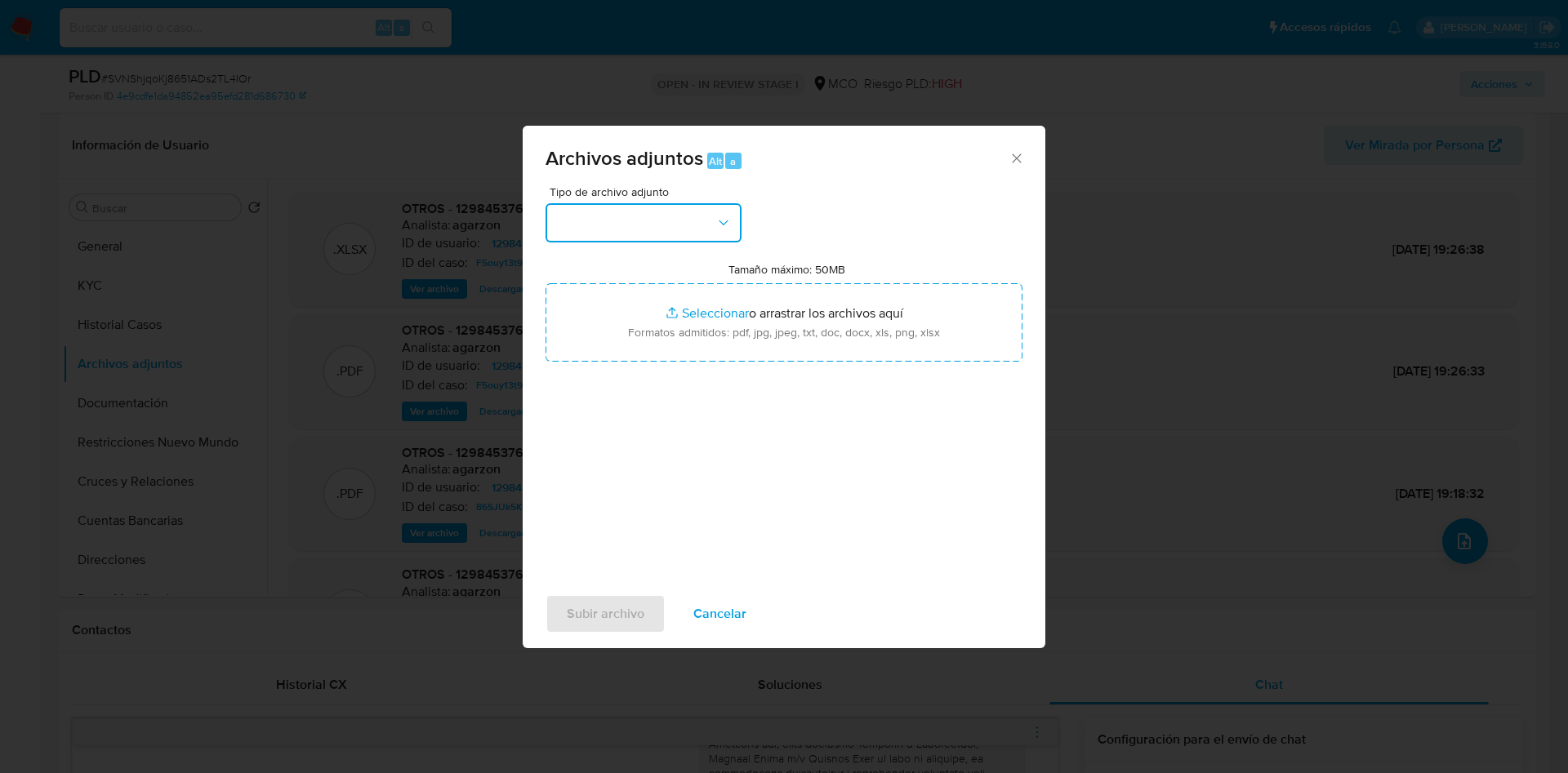
click at [597, 204] on button "button" at bounding box center [643, 223] width 196 height 40
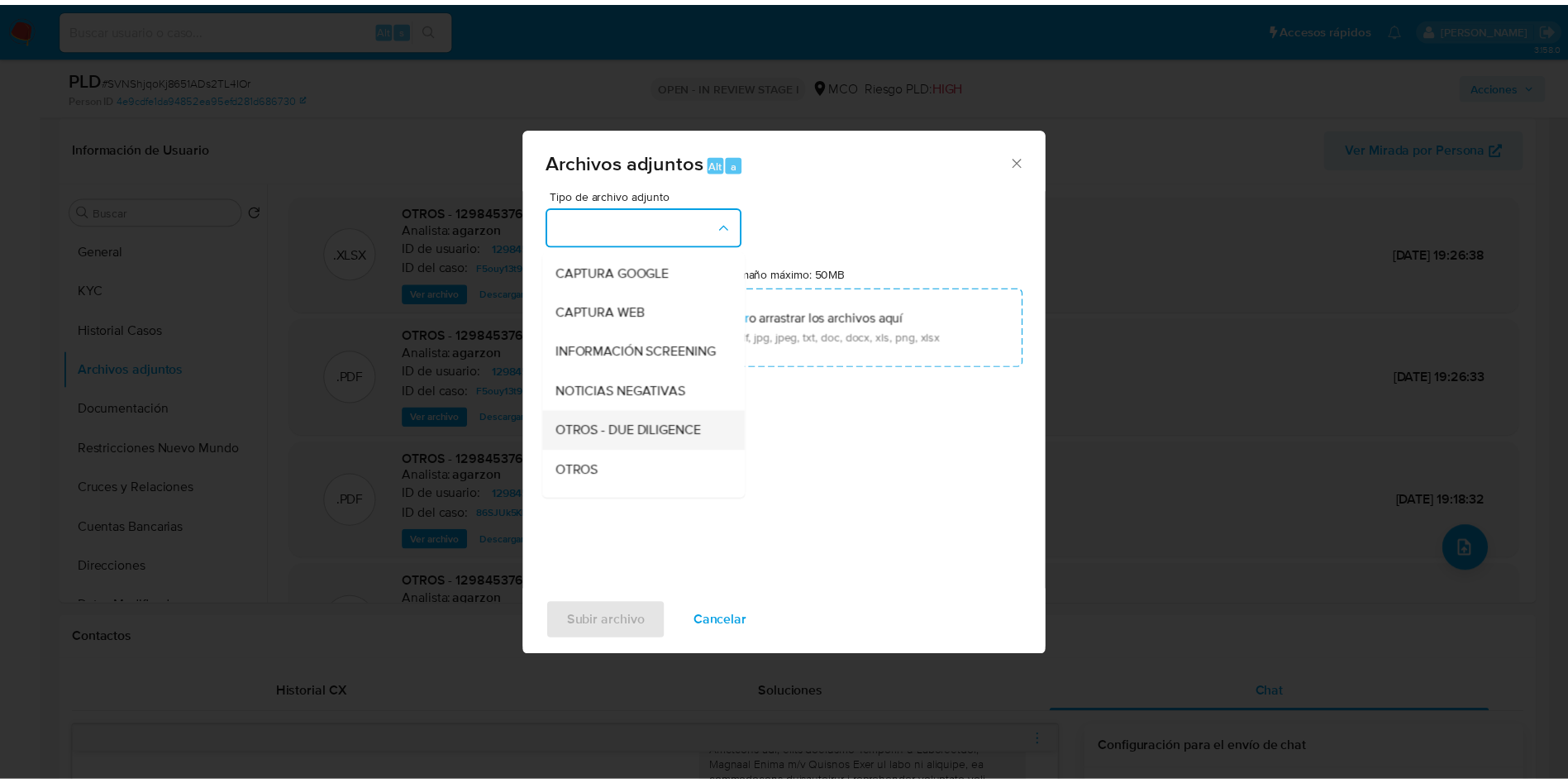
scroll to position [124, 0]
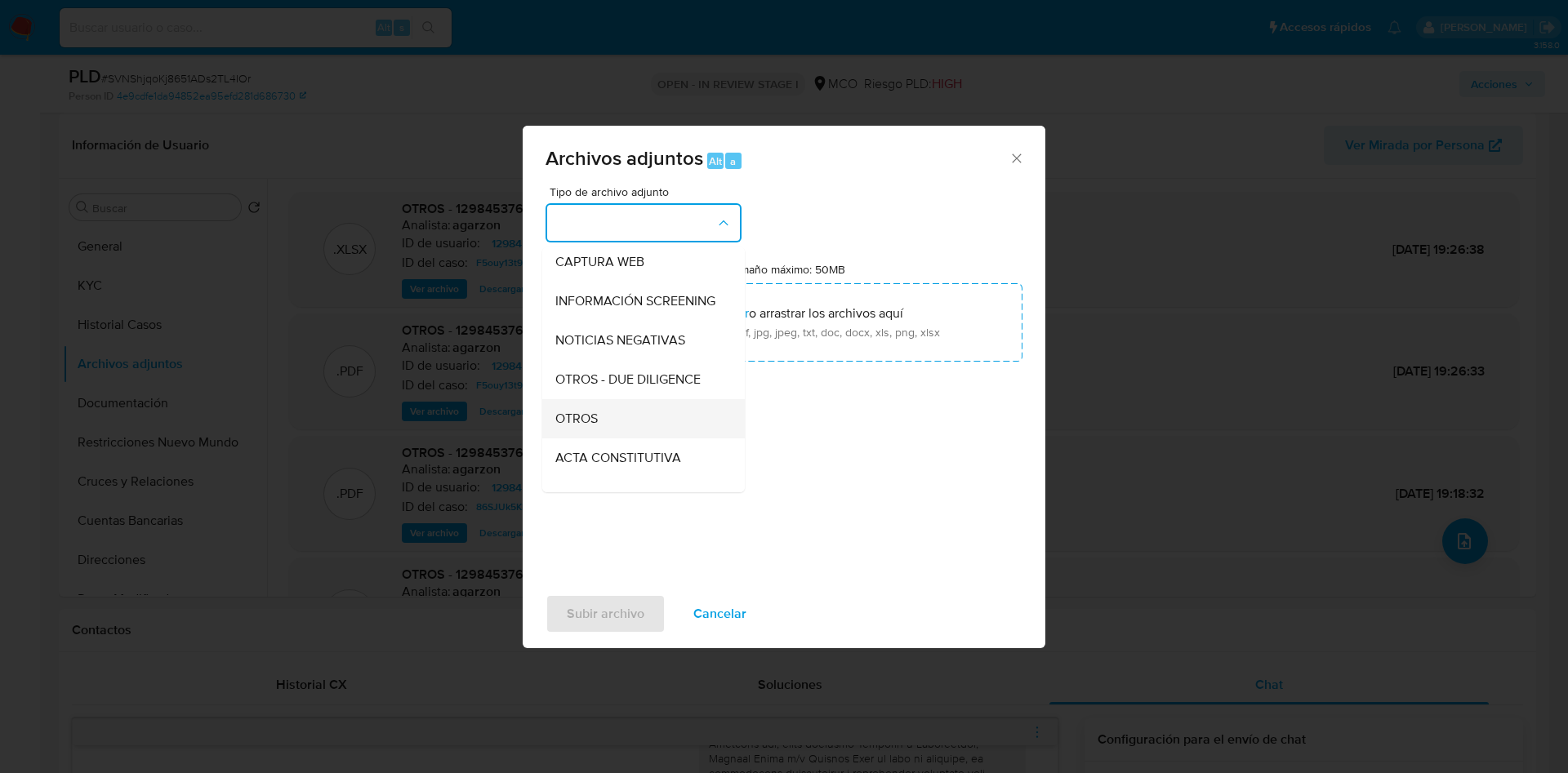
click at [609, 439] on div "OTROS" at bounding box center [638, 418] width 167 height 40
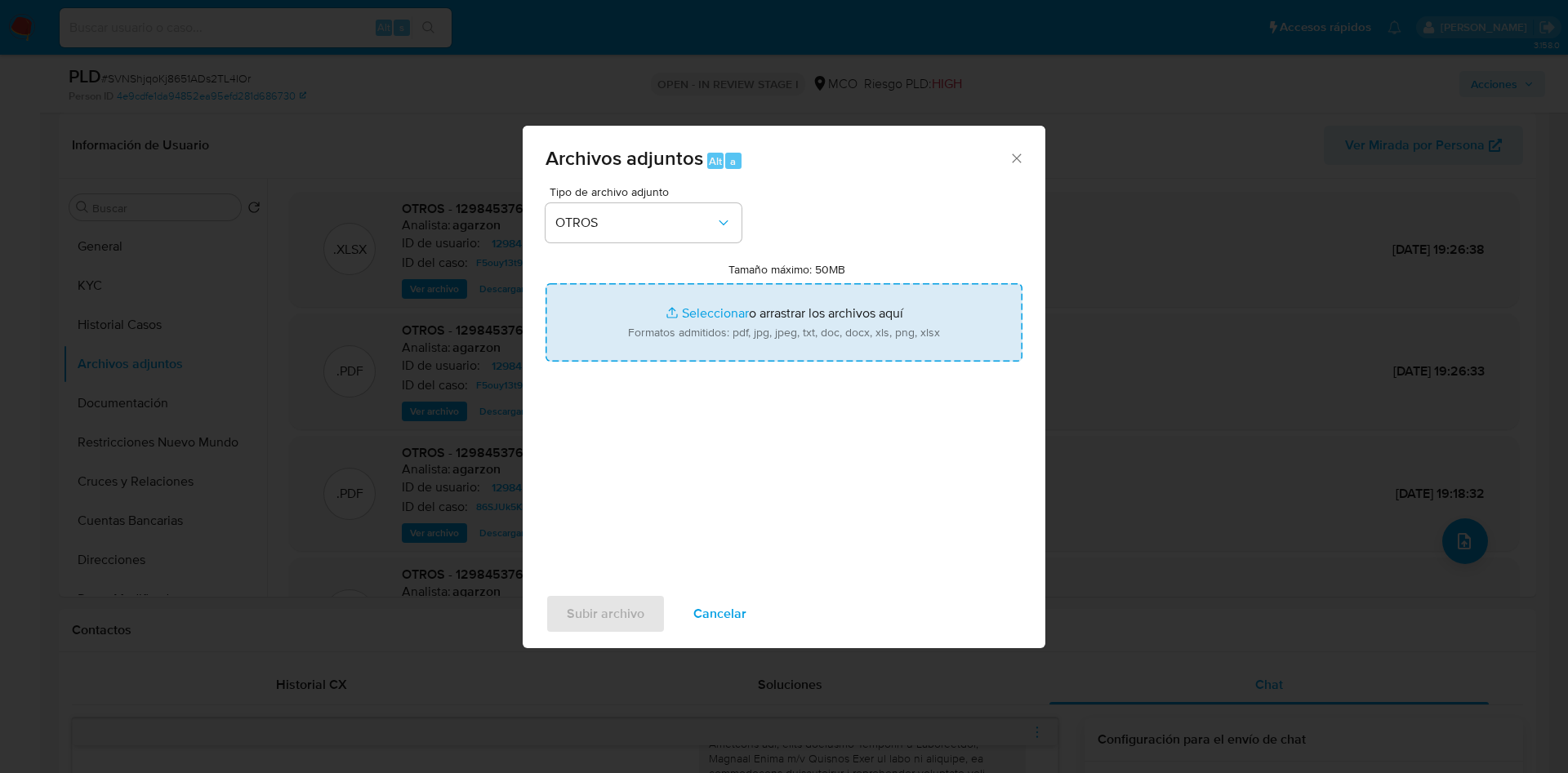
click at [726, 322] on input "Tamaño máximo: 50MB Seleccionar archivos" at bounding box center [784, 322] width 477 height 78
type input "C:\fakepath\1298453763 - 10_09_2025.pdf"
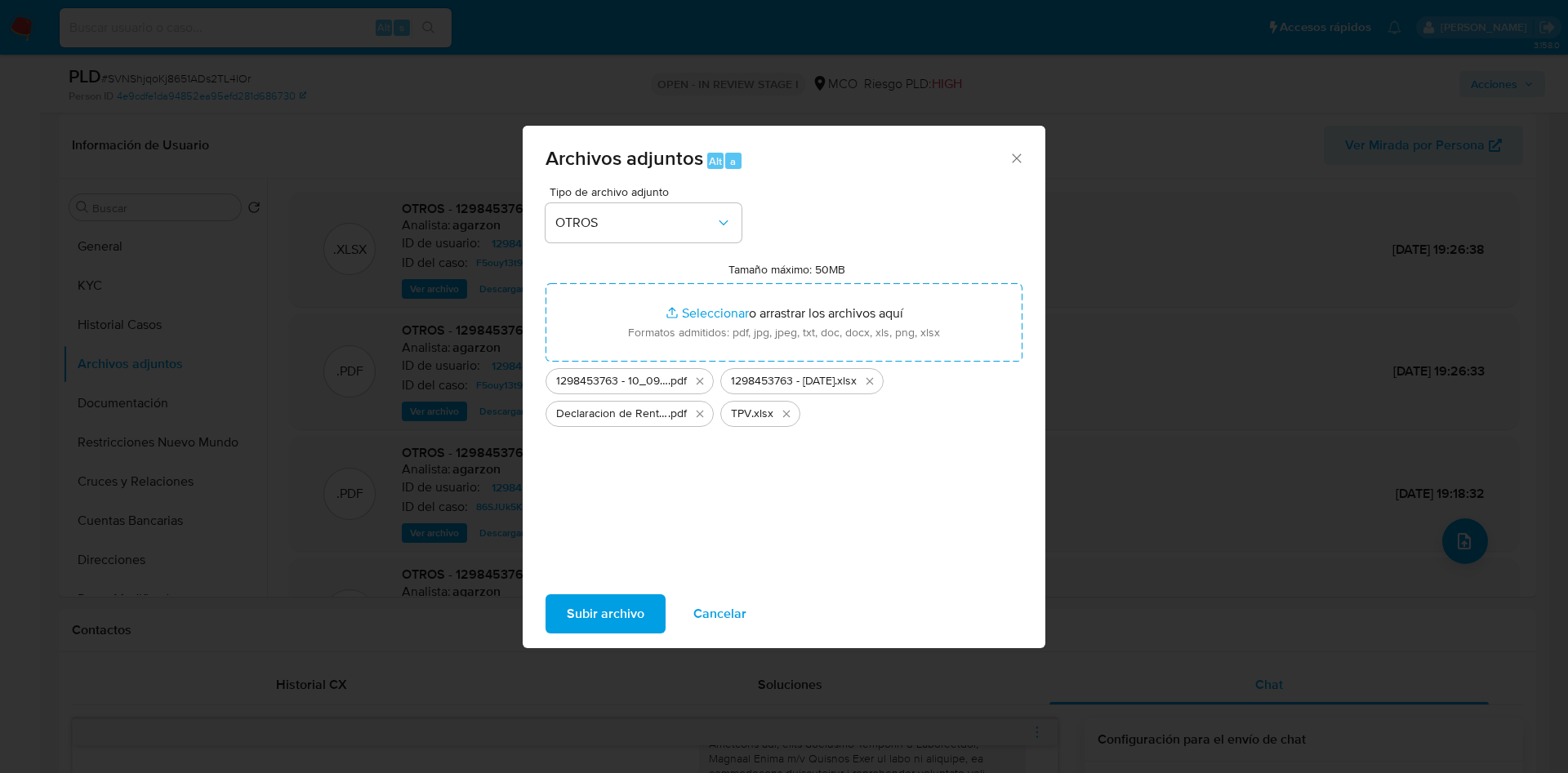
click at [595, 611] on span "Subir archivo" at bounding box center [606, 614] width 77 height 36
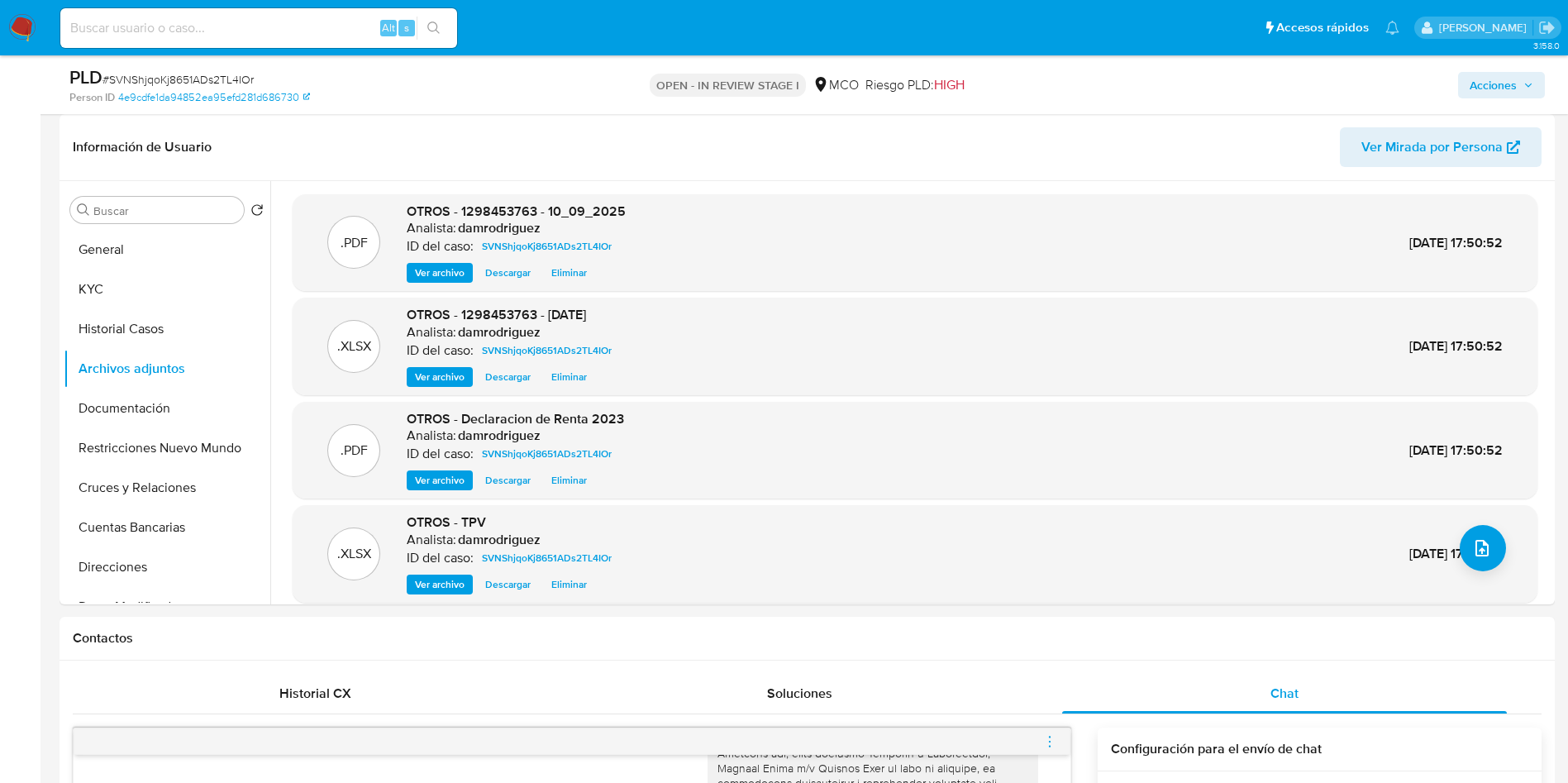
click at [1519, 77] on span "Acciones" at bounding box center [1501, 85] width 63 height 23
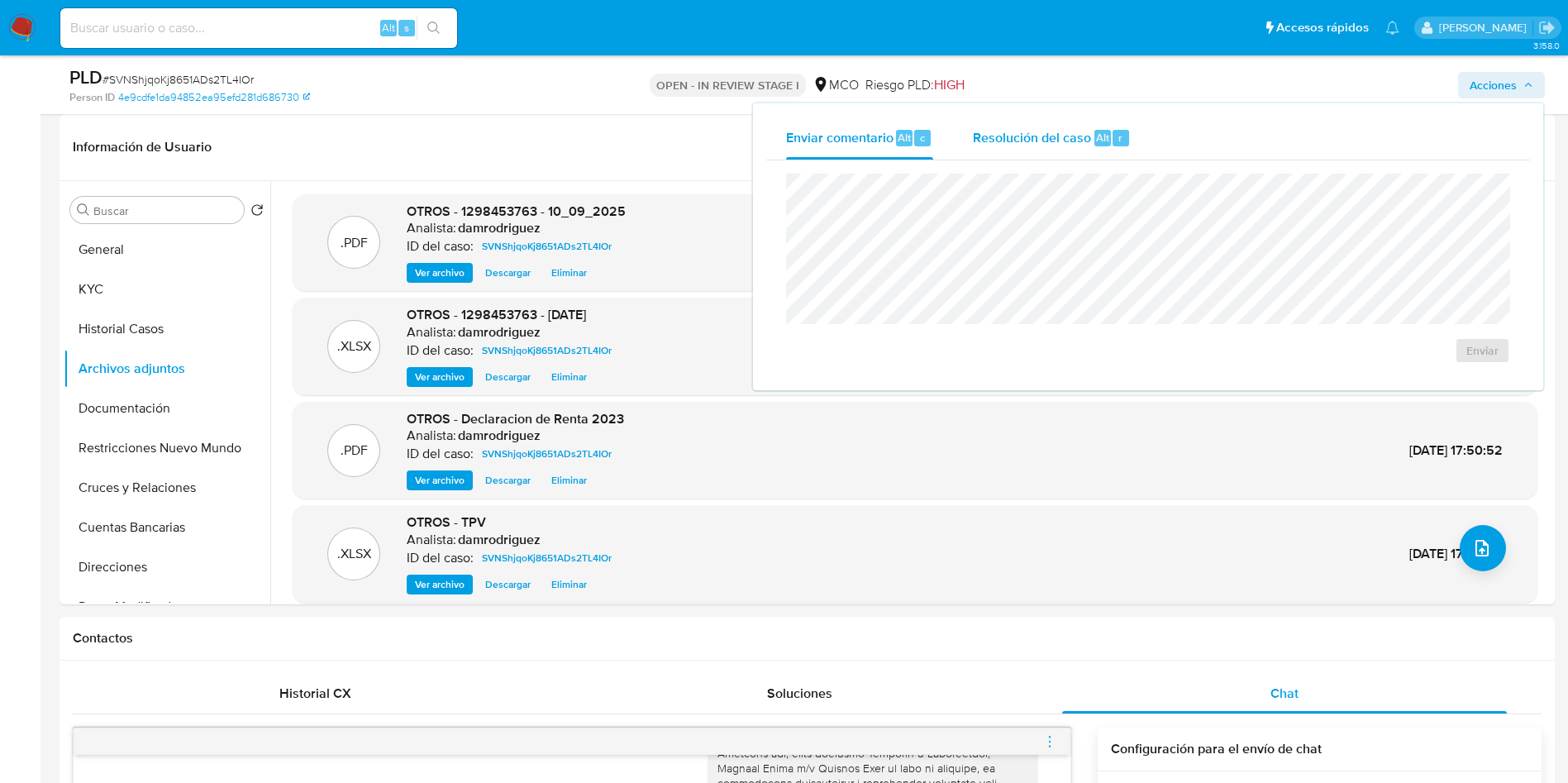
click at [1050, 141] on span "Resolución del caso" at bounding box center [1032, 136] width 118 height 19
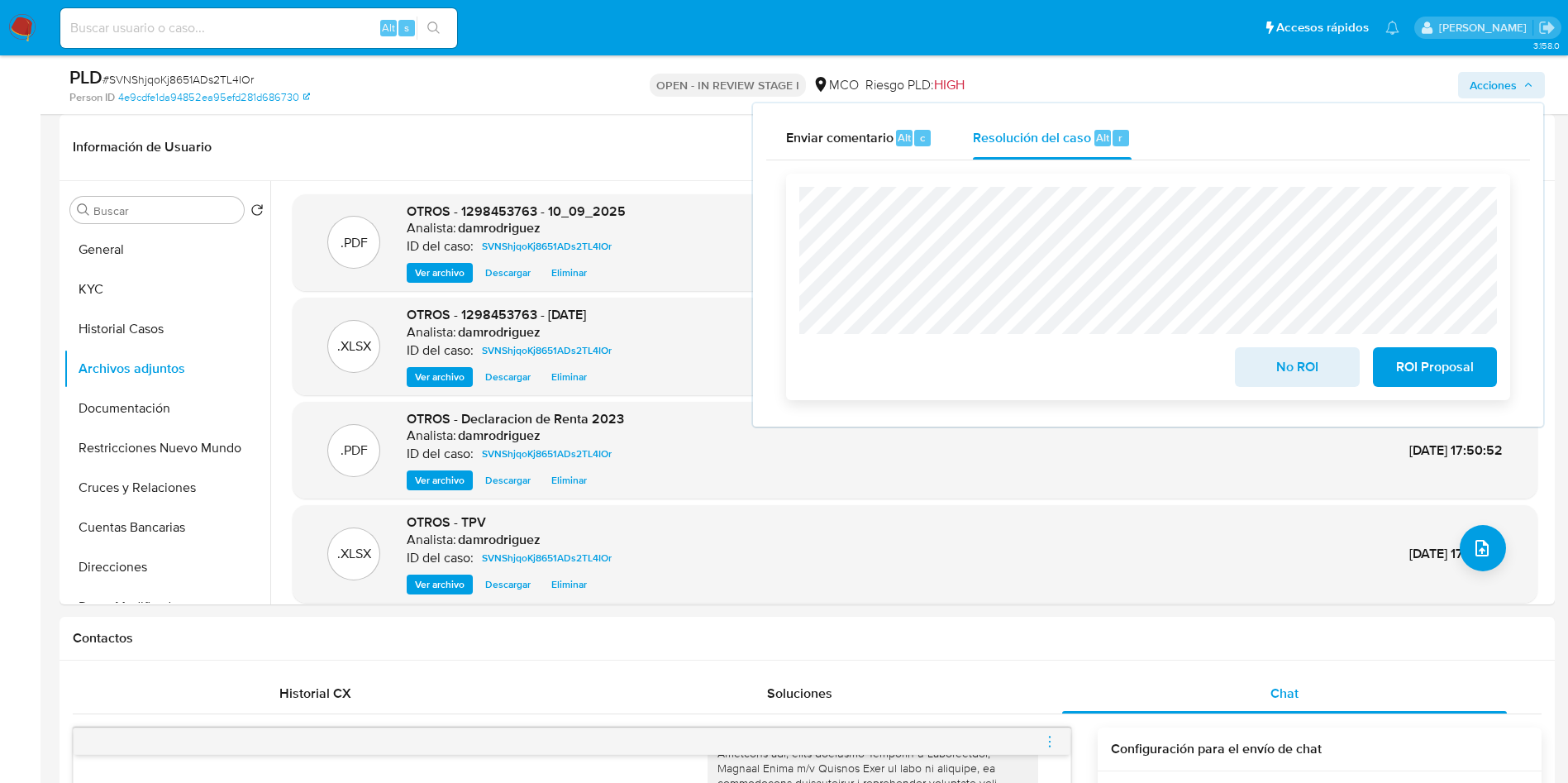
click at [1265, 382] on span "No ROI" at bounding box center [1297, 367] width 81 height 36
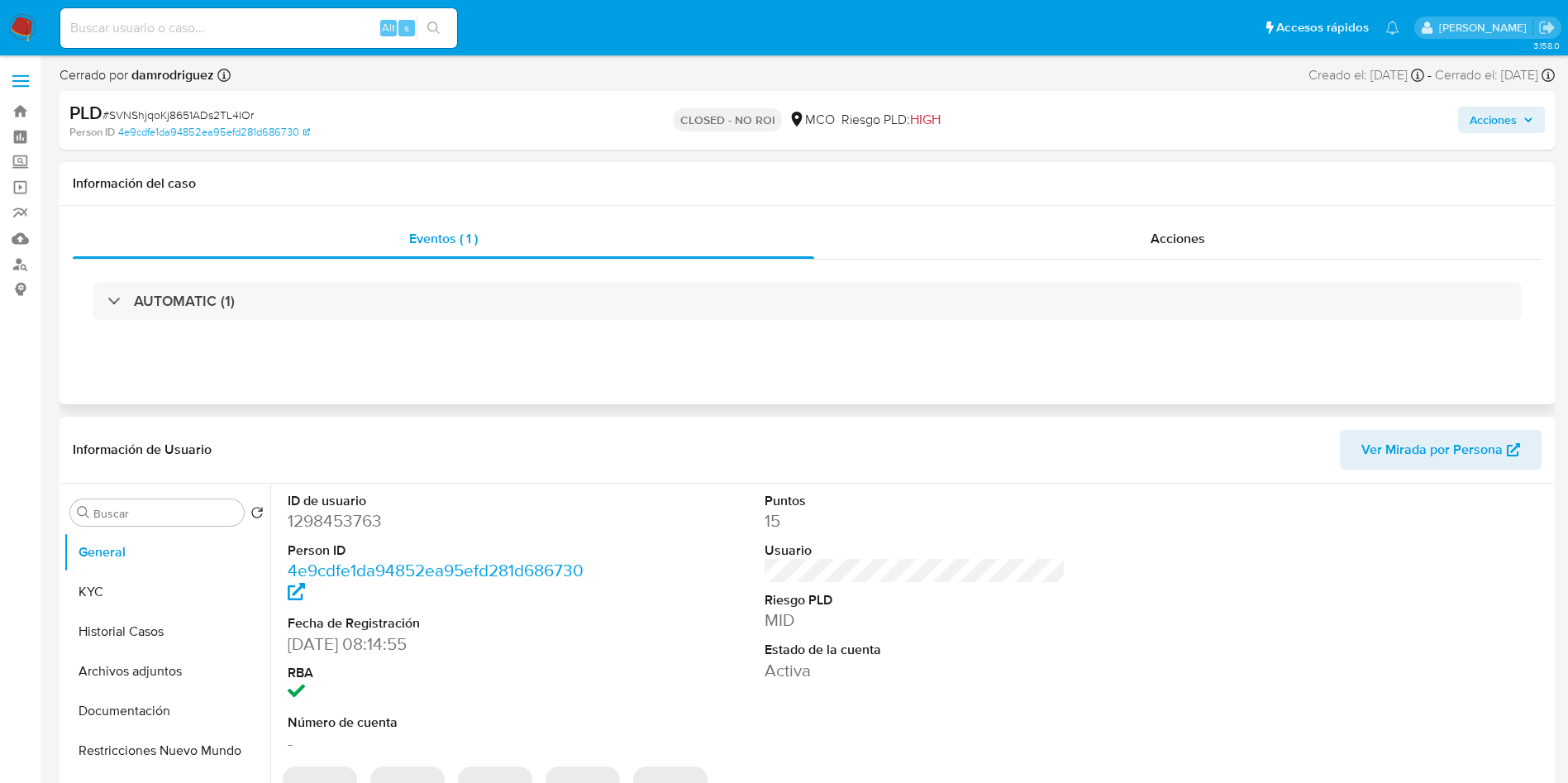
select select "10"
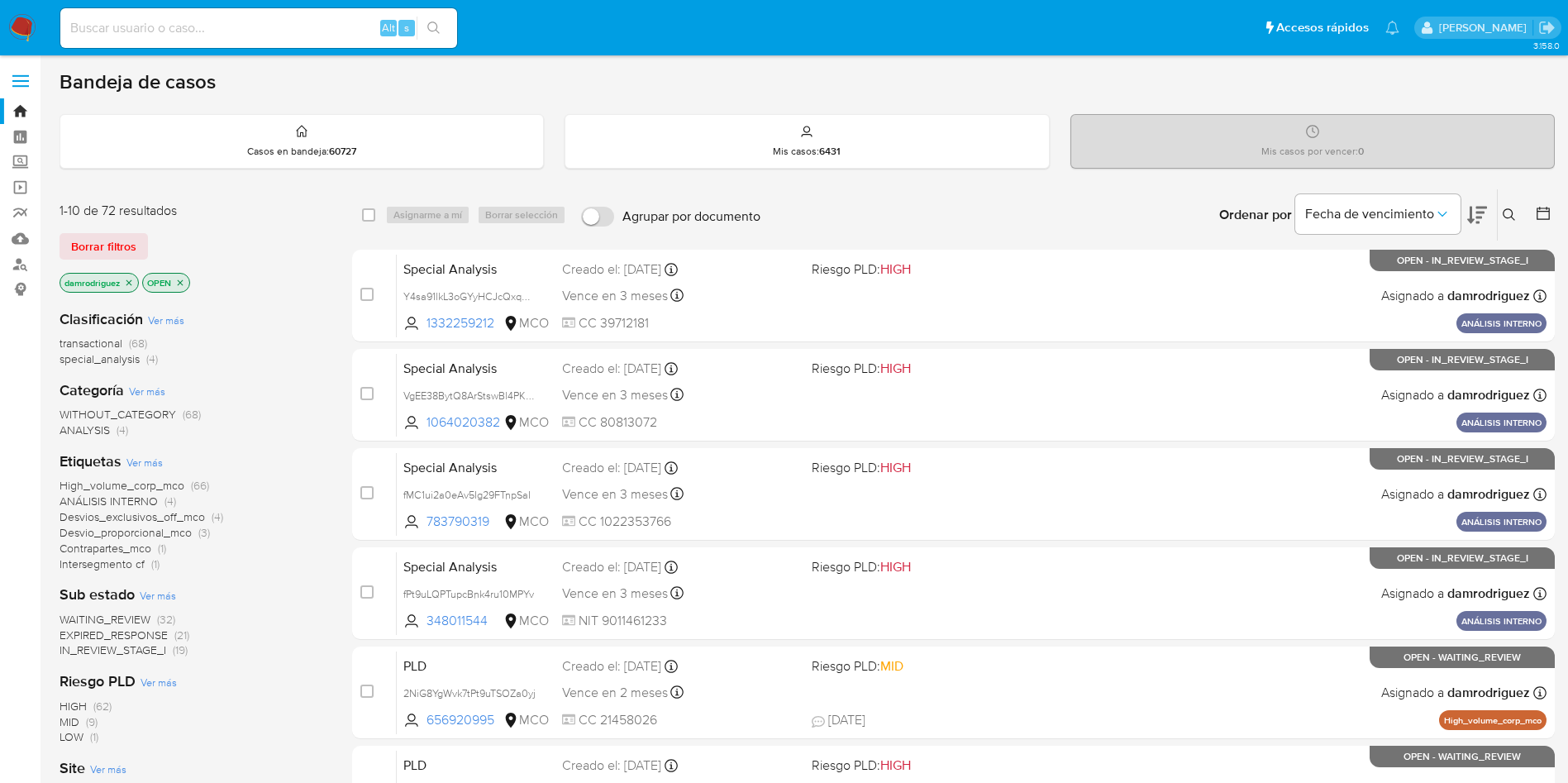
click at [272, 16] on div "Alt s" at bounding box center [258, 28] width 396 height 40
click at [271, 18] on input at bounding box center [258, 28] width 396 height 21
paste input "1916167331"
type input "1916167331"
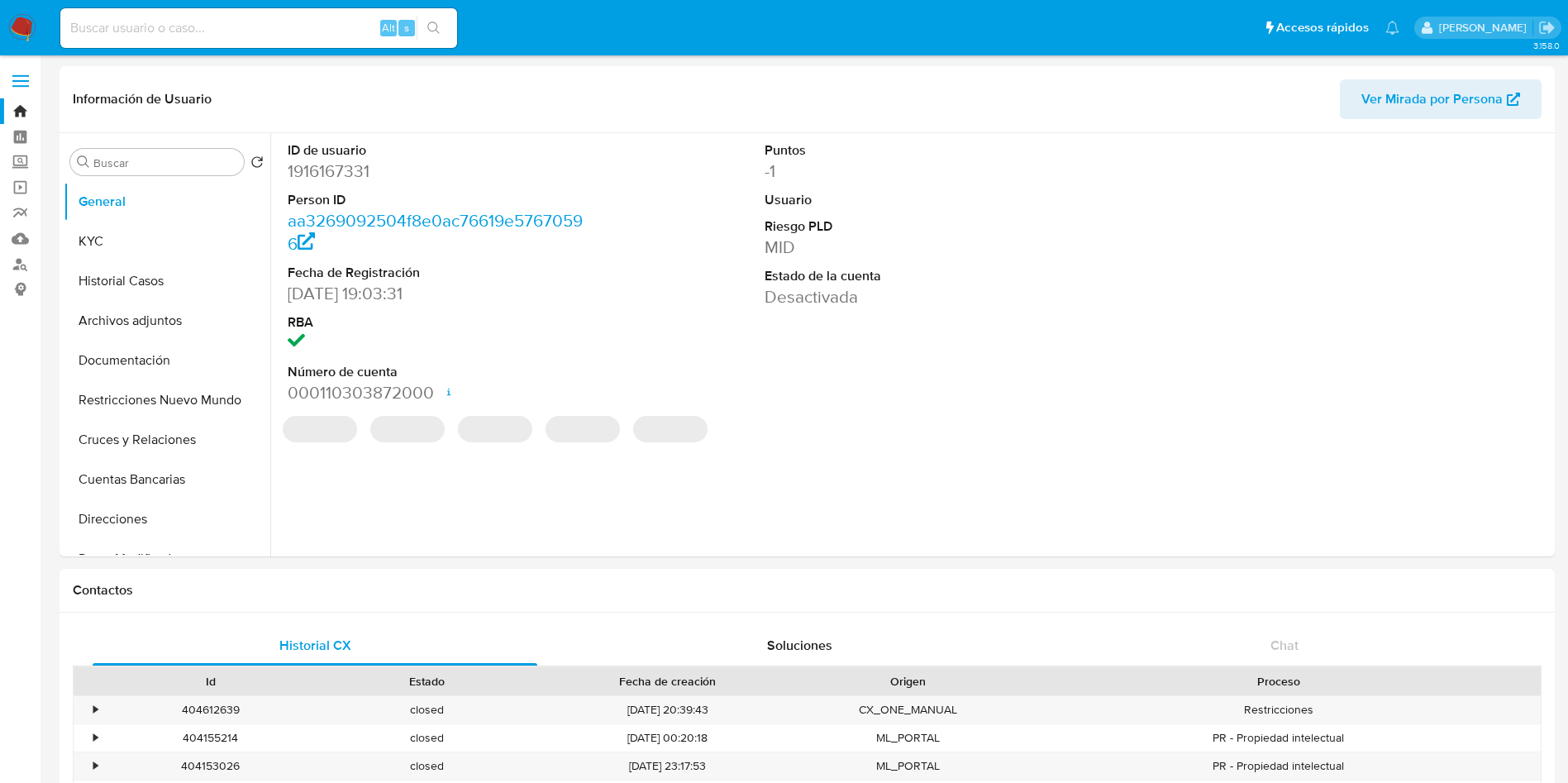
select select "10"
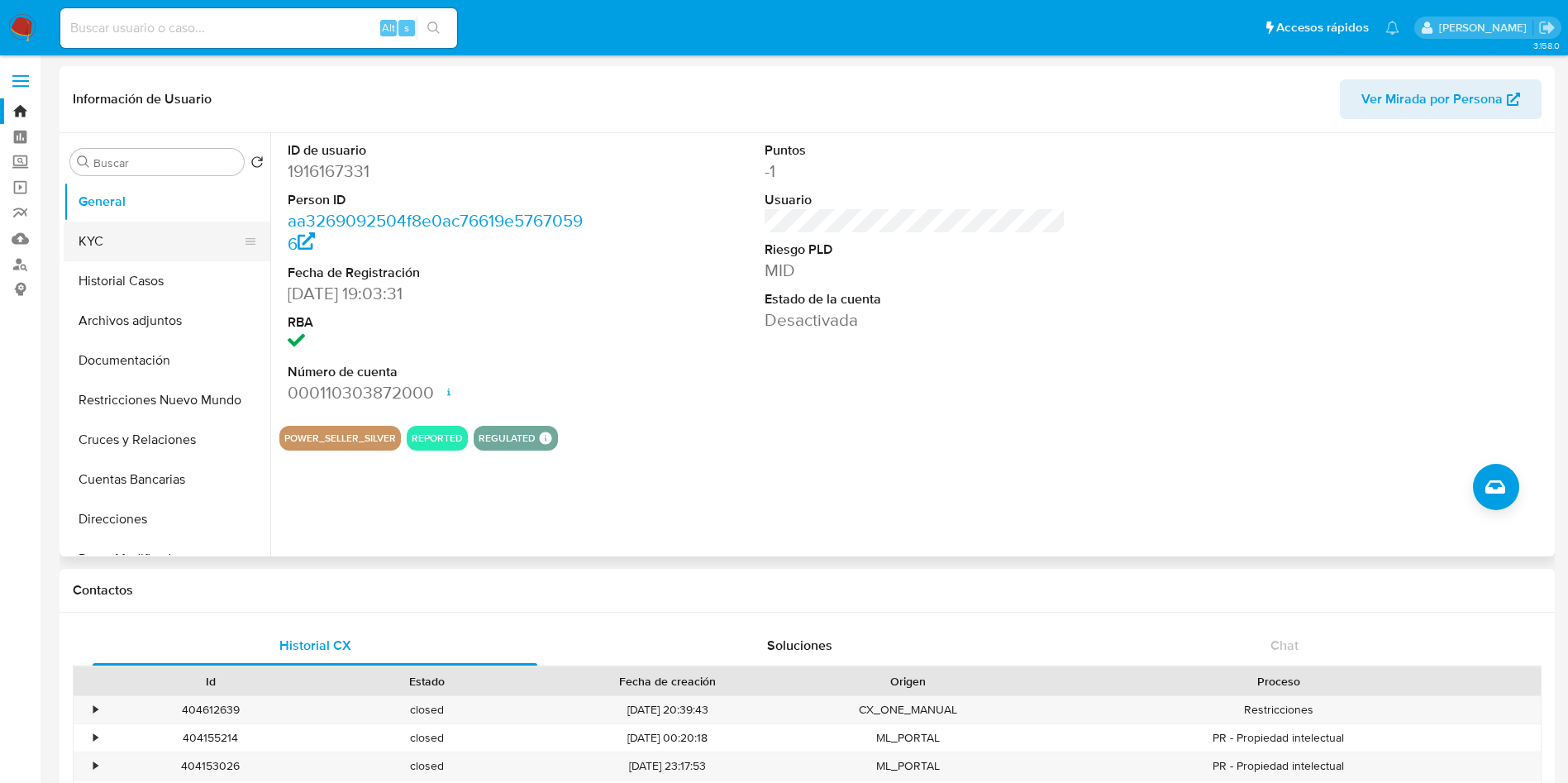
click at [92, 233] on button "KYC" at bounding box center [160, 241] width 193 height 40
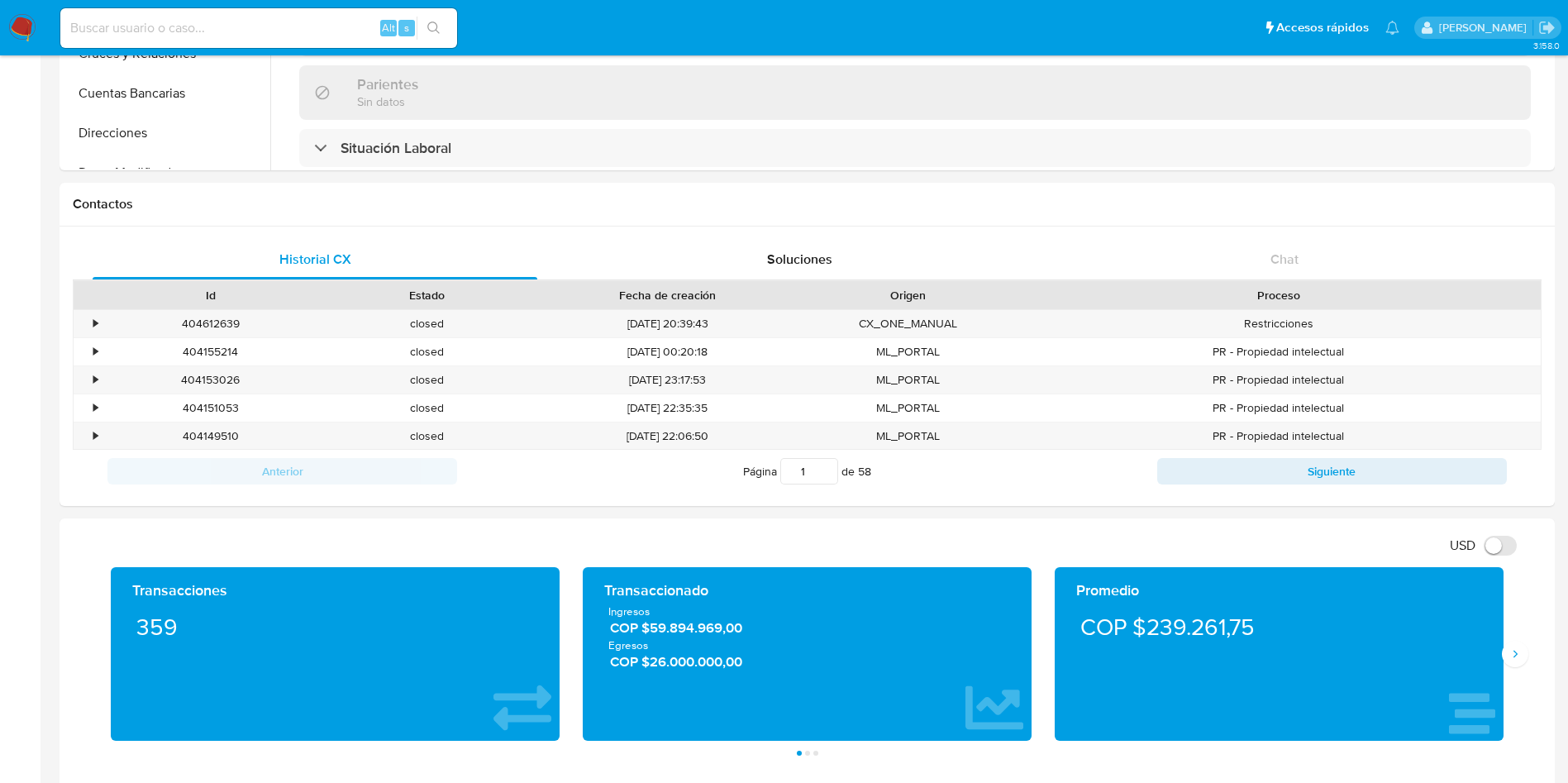
scroll to position [372, 0]
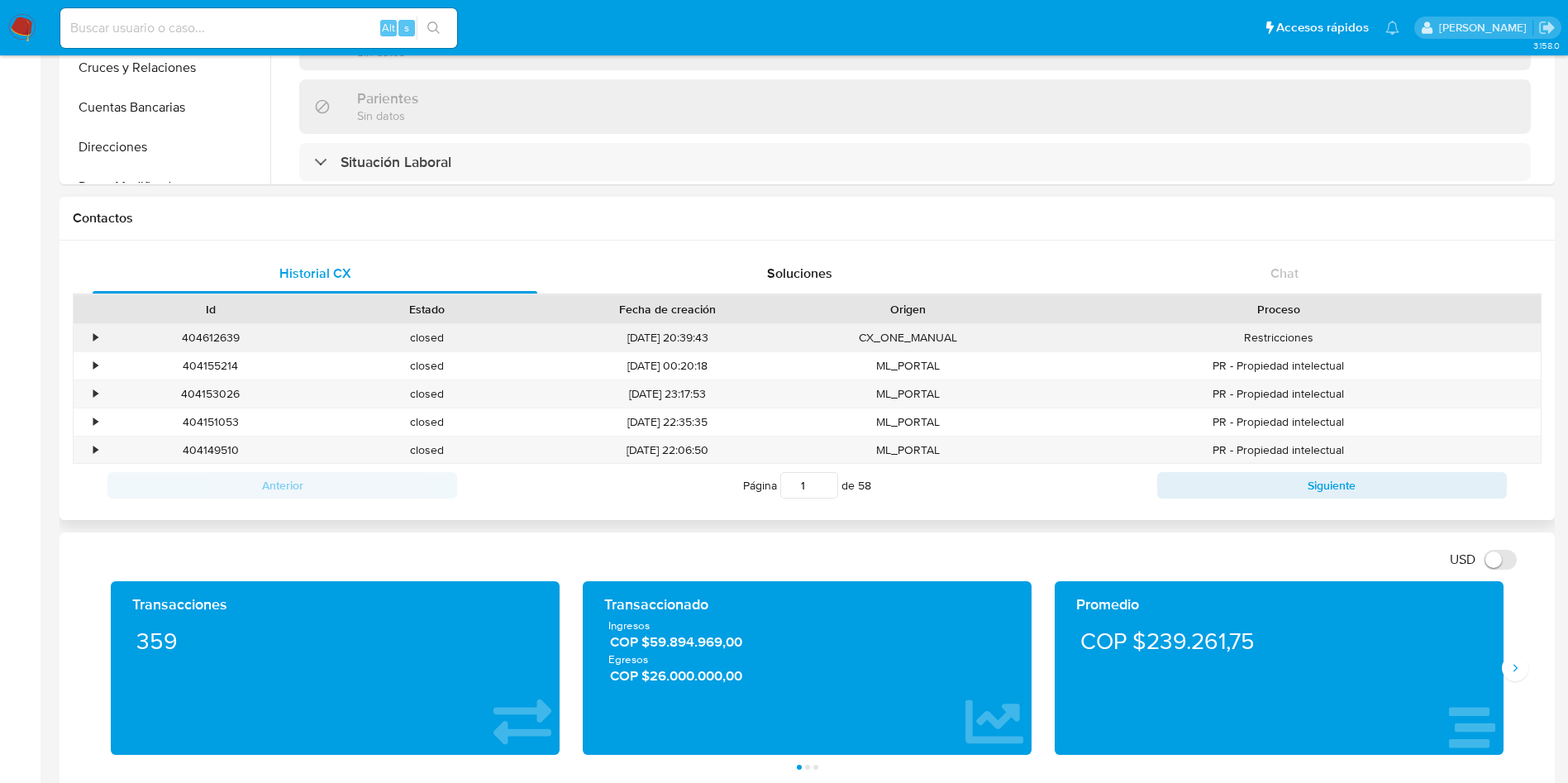
click at [90, 343] on div "•" at bounding box center [88, 337] width 29 height 27
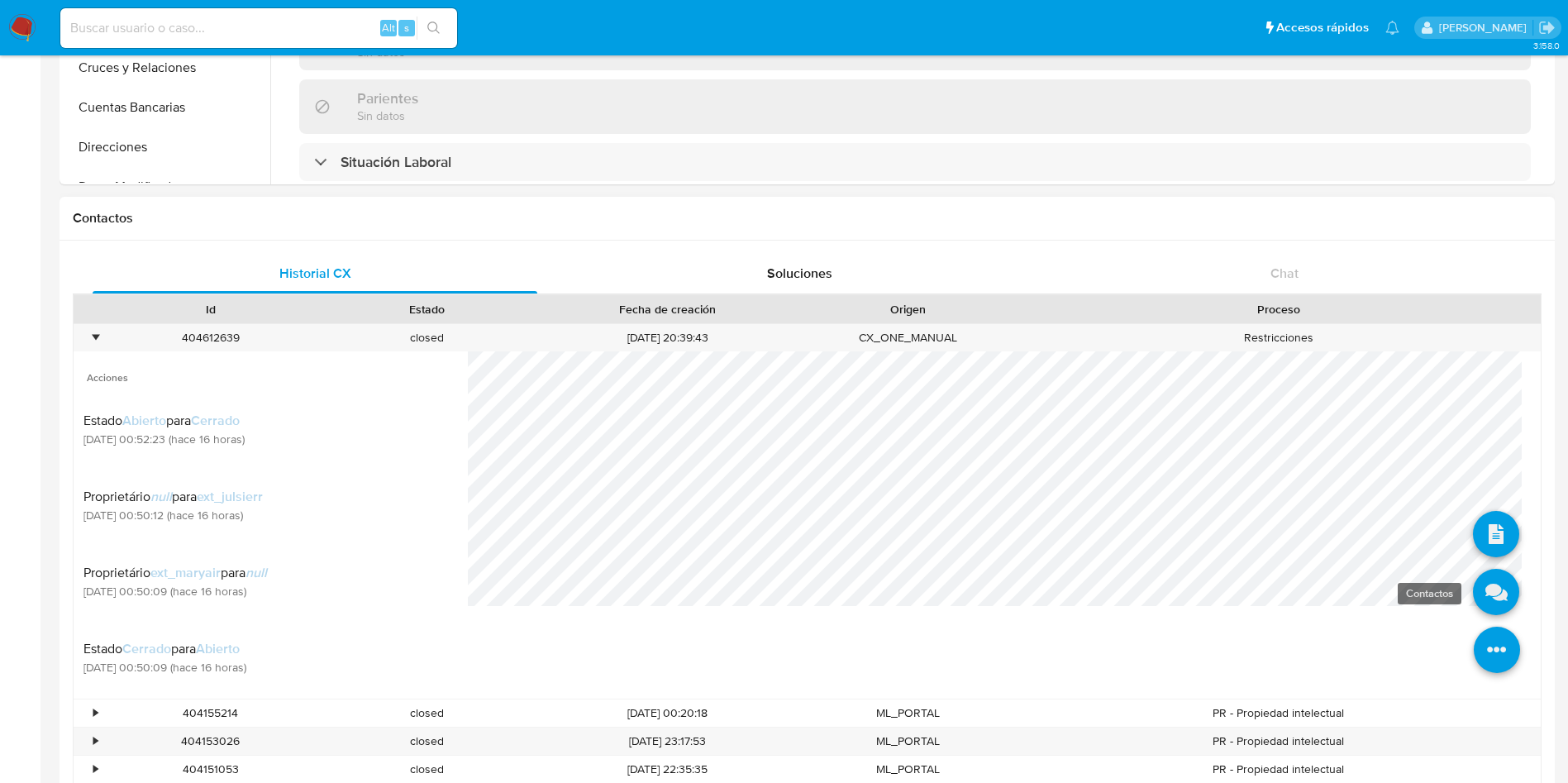
click at [1476, 588] on icon at bounding box center [1496, 593] width 47 height 47
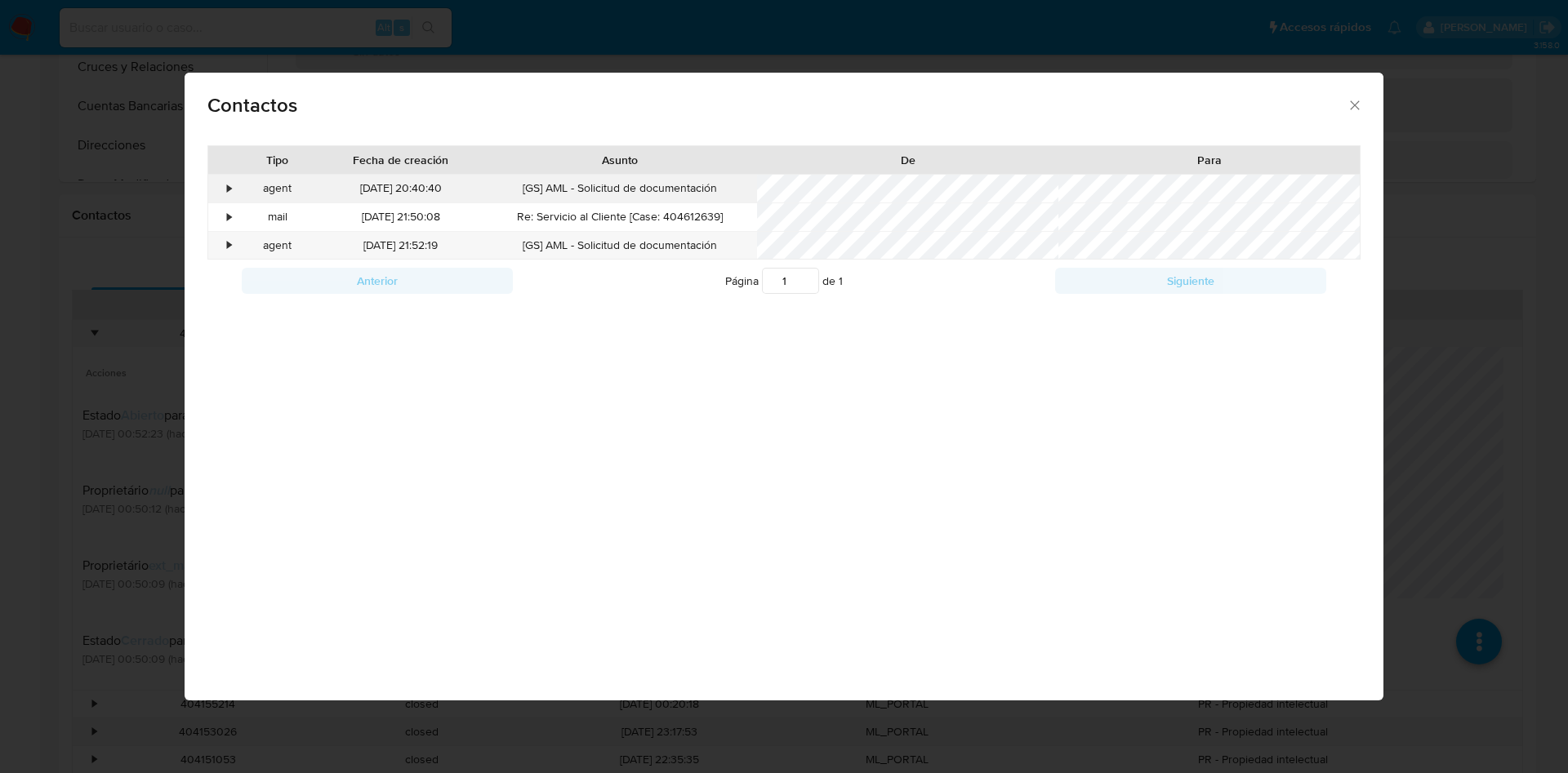
click at [231, 190] on div "•" at bounding box center [230, 189] width 4 height 17
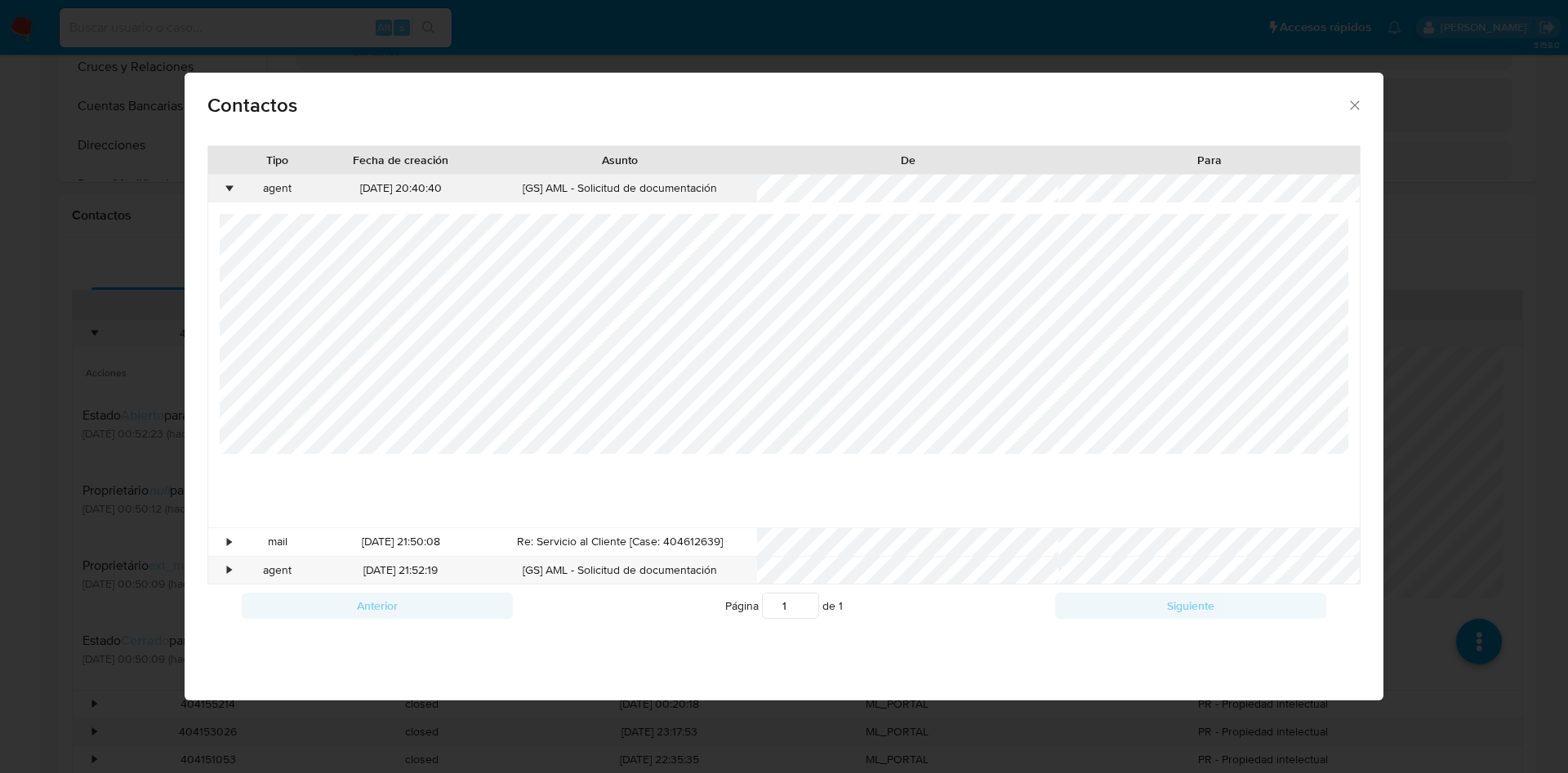
click at [231, 190] on div "•" at bounding box center [230, 189] width 4 height 17
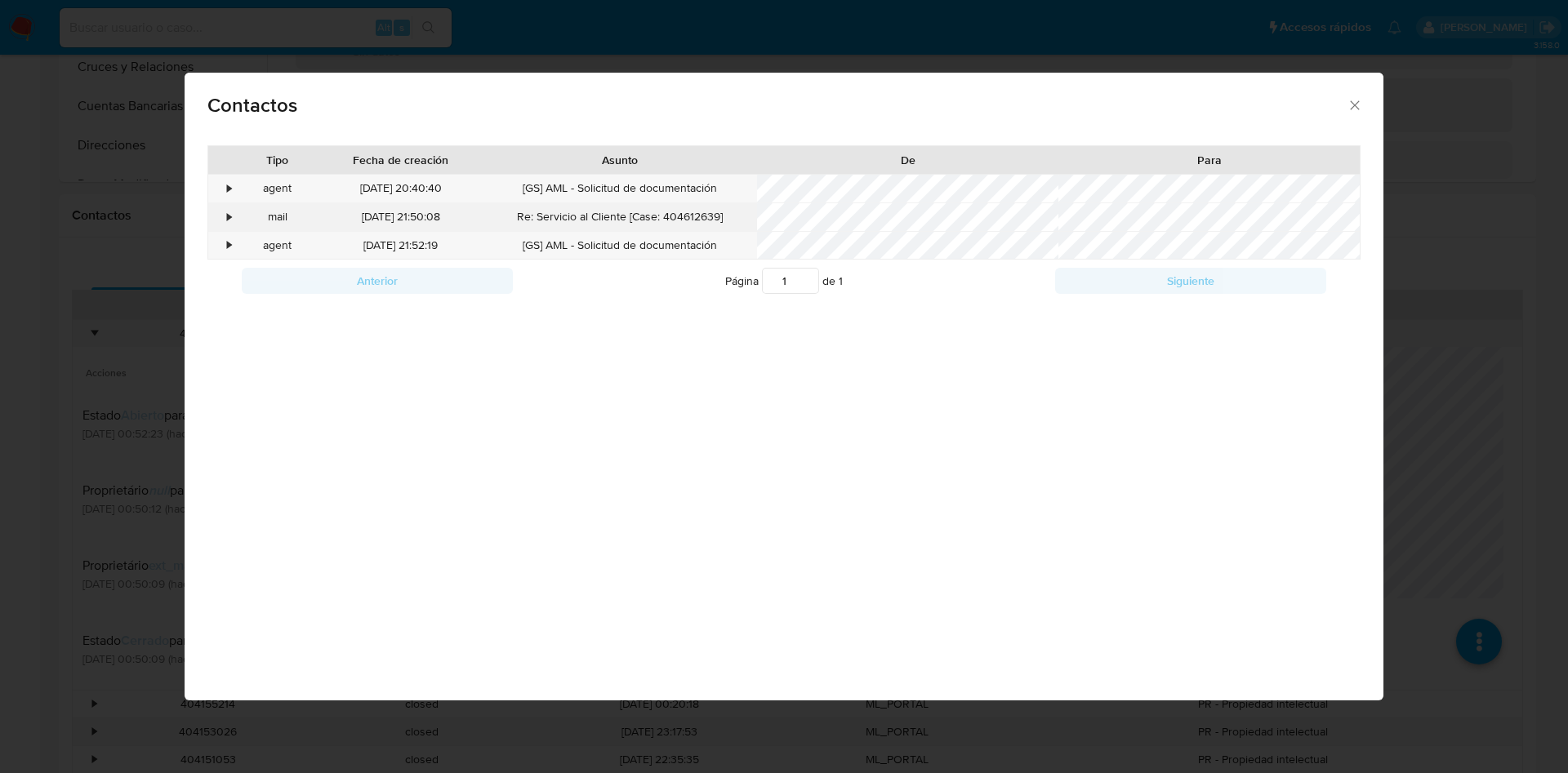
click at [232, 216] on div "•" at bounding box center [222, 217] width 29 height 28
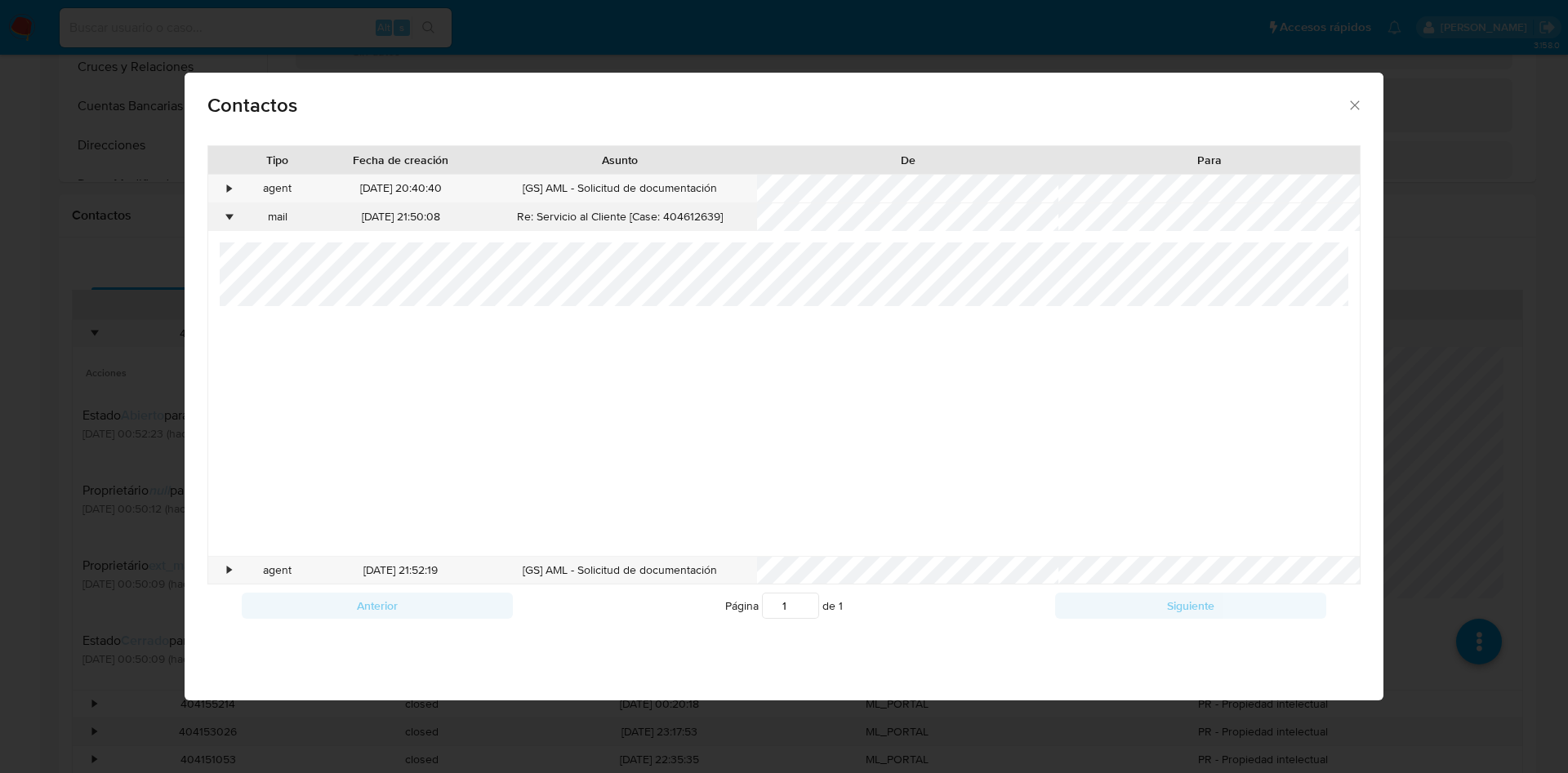
click at [229, 211] on div "•" at bounding box center [230, 217] width 4 height 17
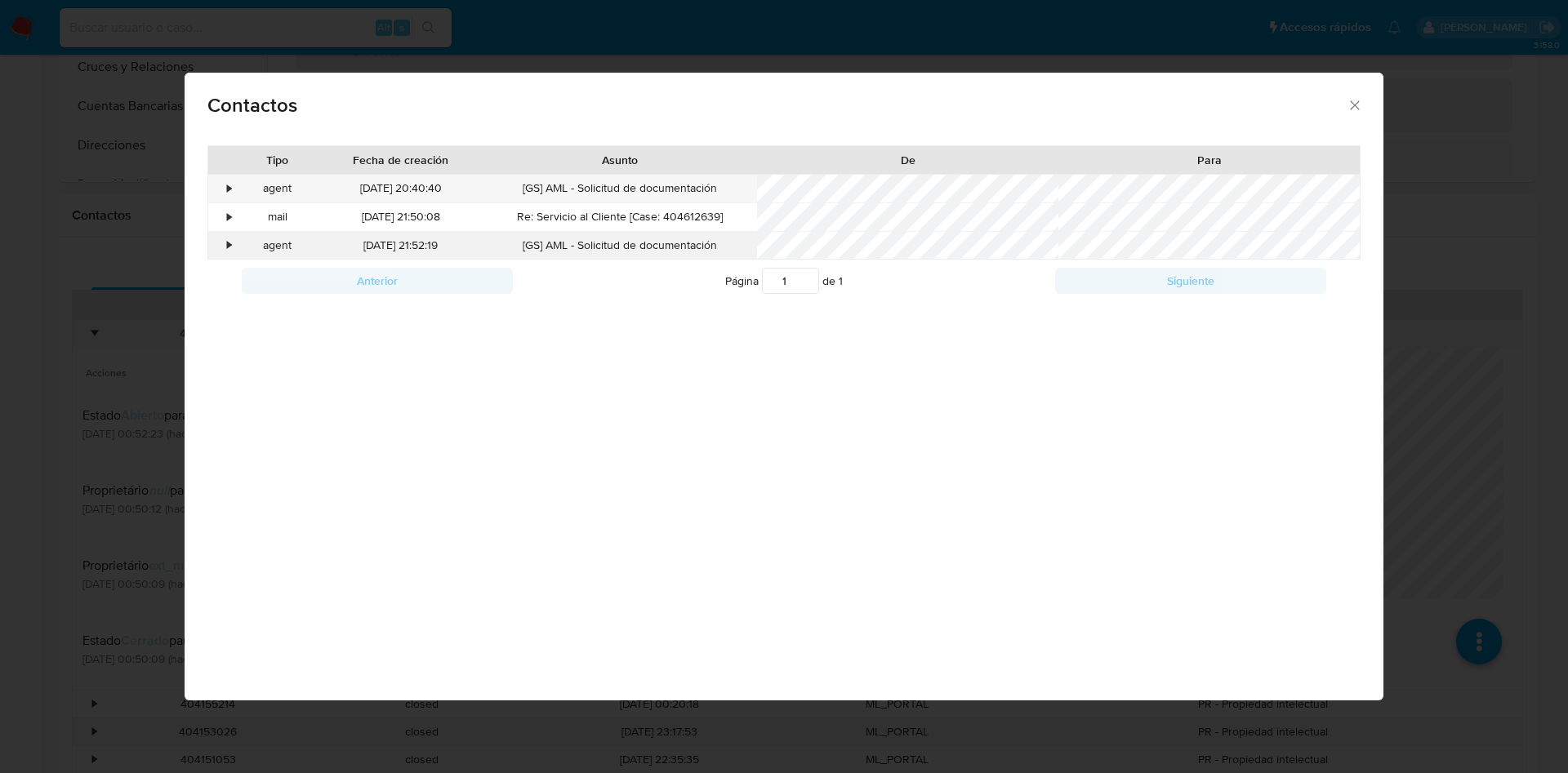
click at [228, 249] on div "•" at bounding box center [230, 246] width 4 height 17
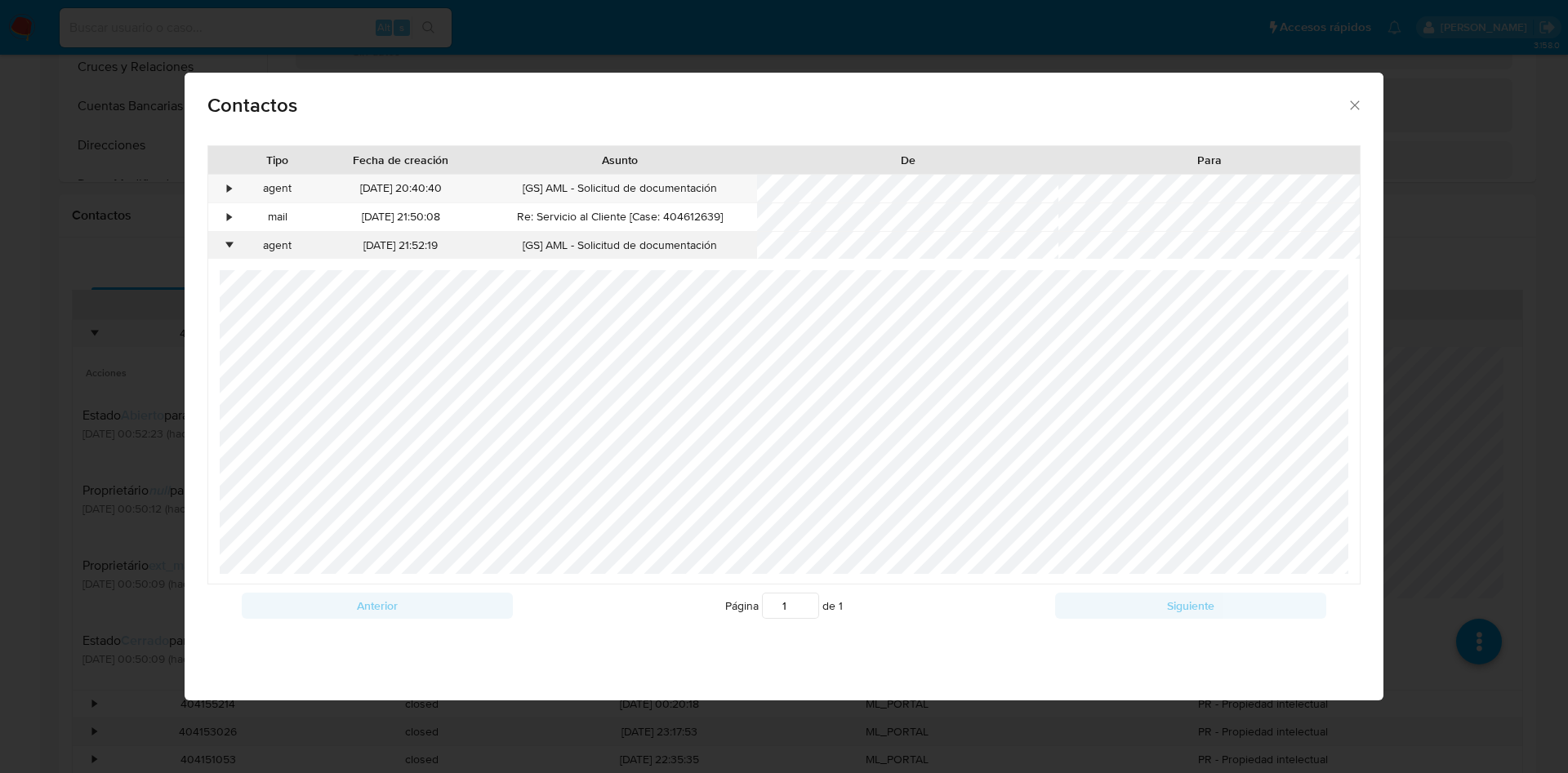
click at [228, 243] on div "•" at bounding box center [230, 246] width 4 height 17
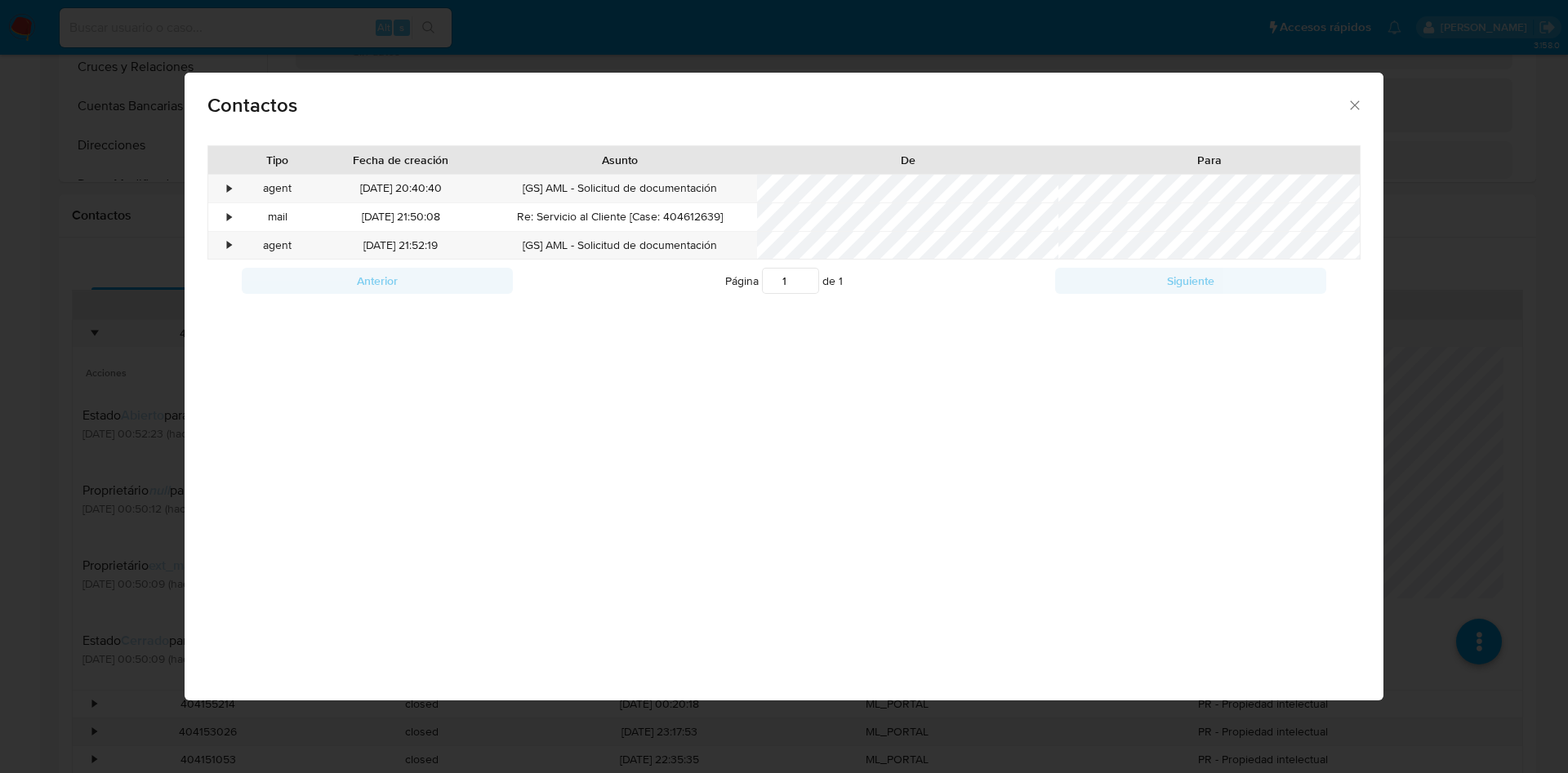
click at [1350, 109] on icon "close" at bounding box center [1355, 105] width 17 height 17
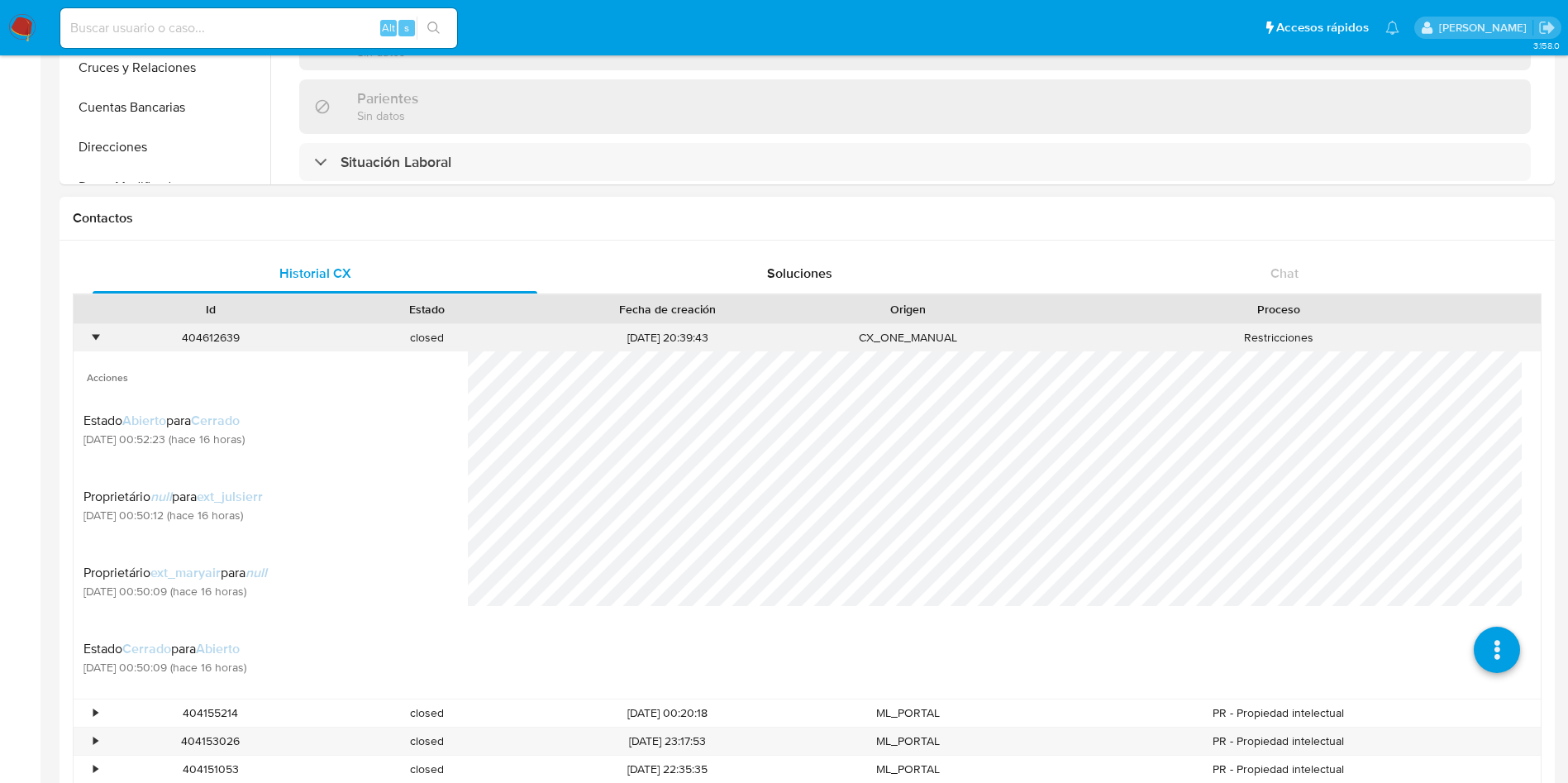
click at [94, 332] on div "•" at bounding box center [95, 337] width 4 height 16
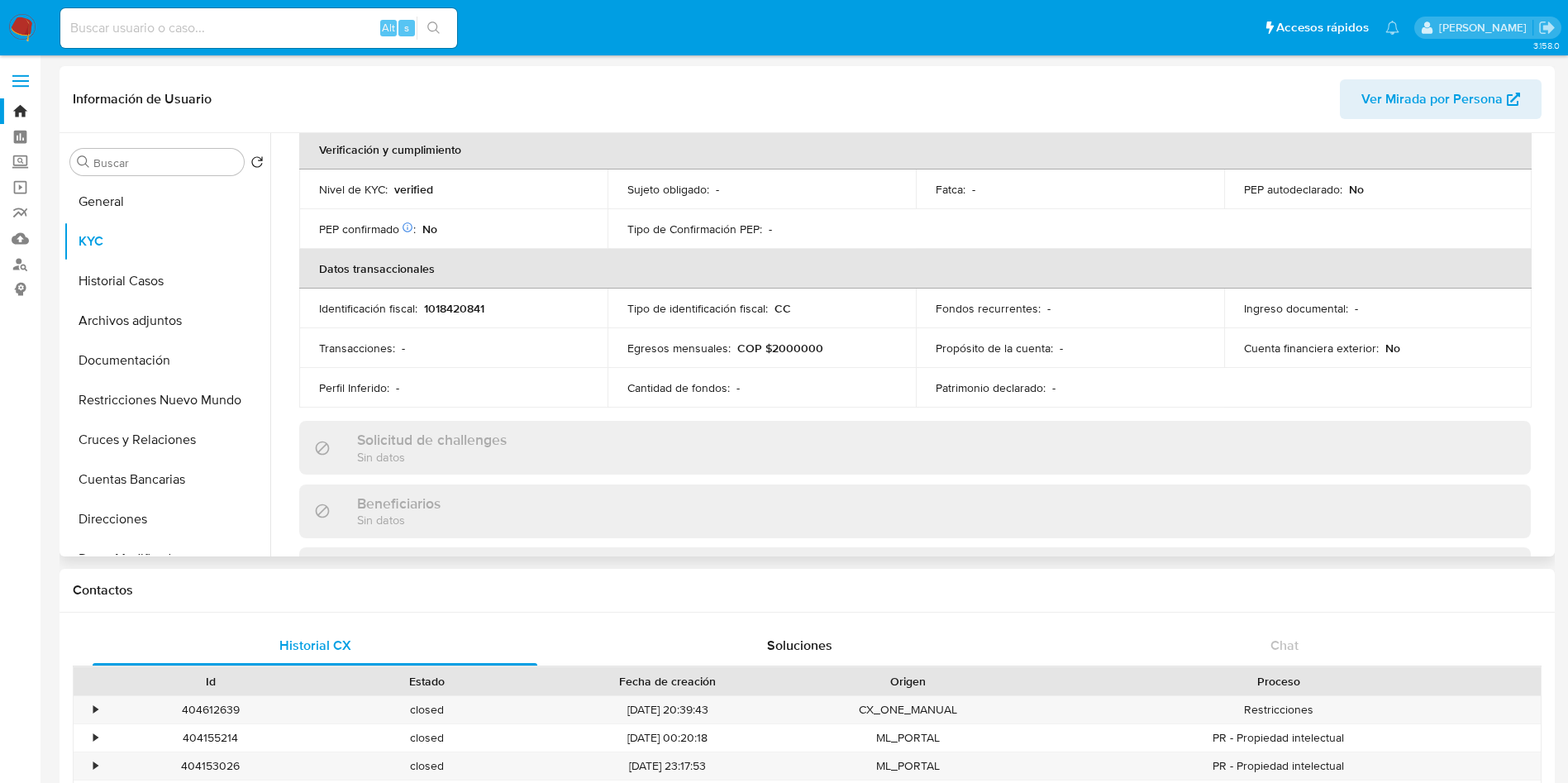
scroll to position [0, 0]
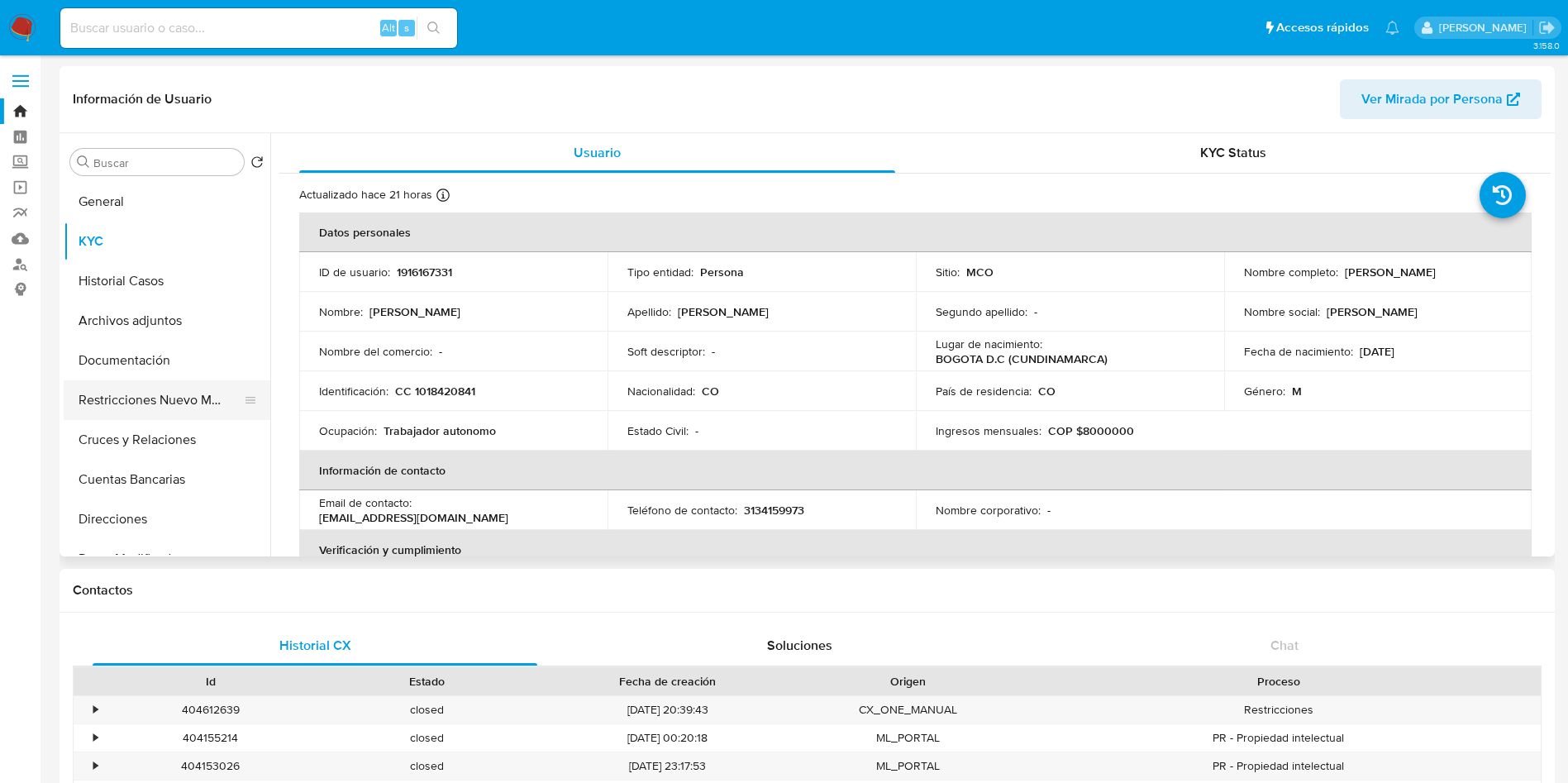
click at [155, 404] on button "Restricciones Nuevo Mundo" at bounding box center [160, 400] width 193 height 40
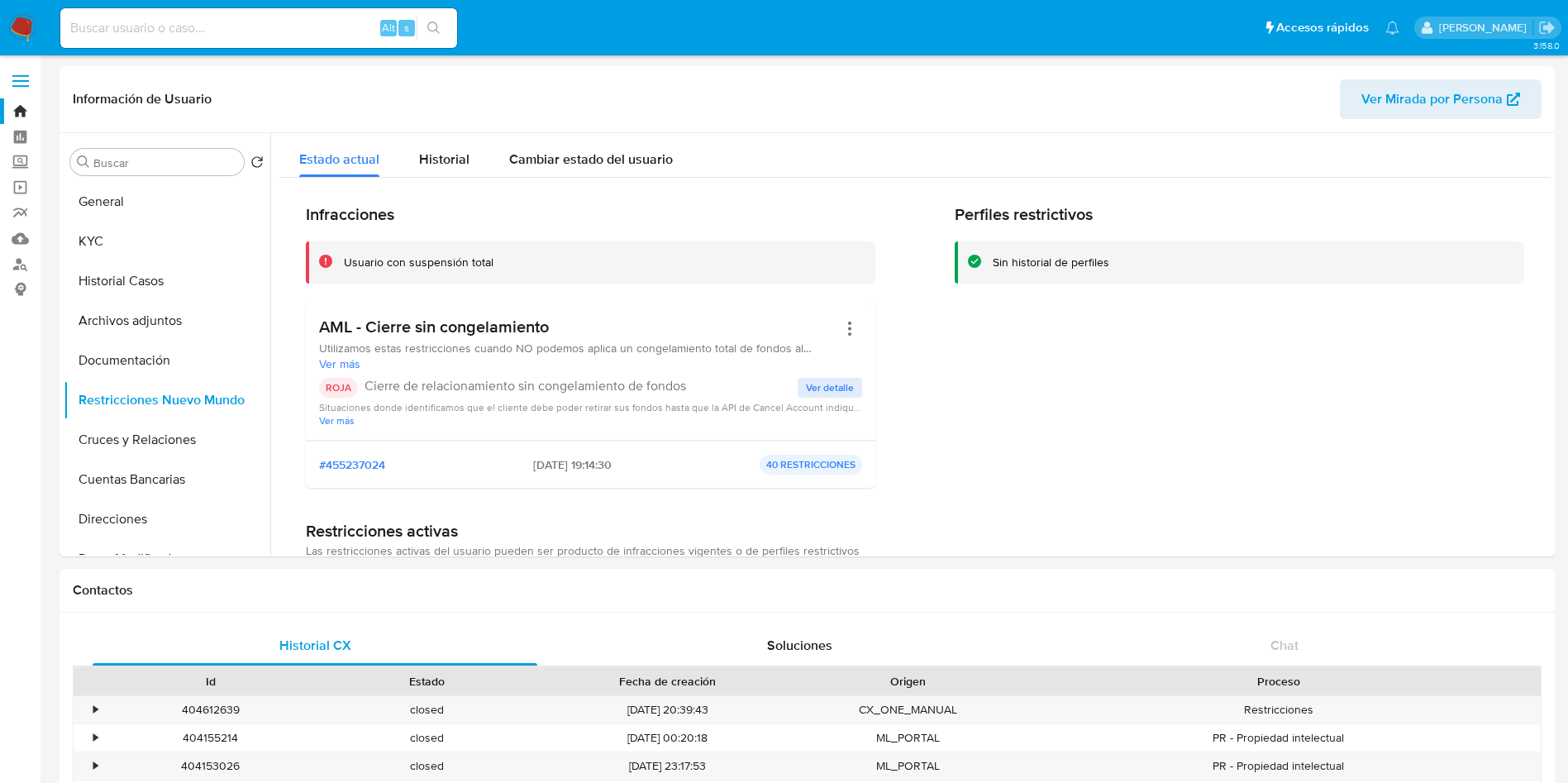
click at [38, 29] on nav "Pausado Ver notificaciones Alt s Accesos rápidos Presiona las siguientes teclas…" at bounding box center [784, 27] width 1568 height 55
click at [25, 23] on img at bounding box center [22, 28] width 28 height 28
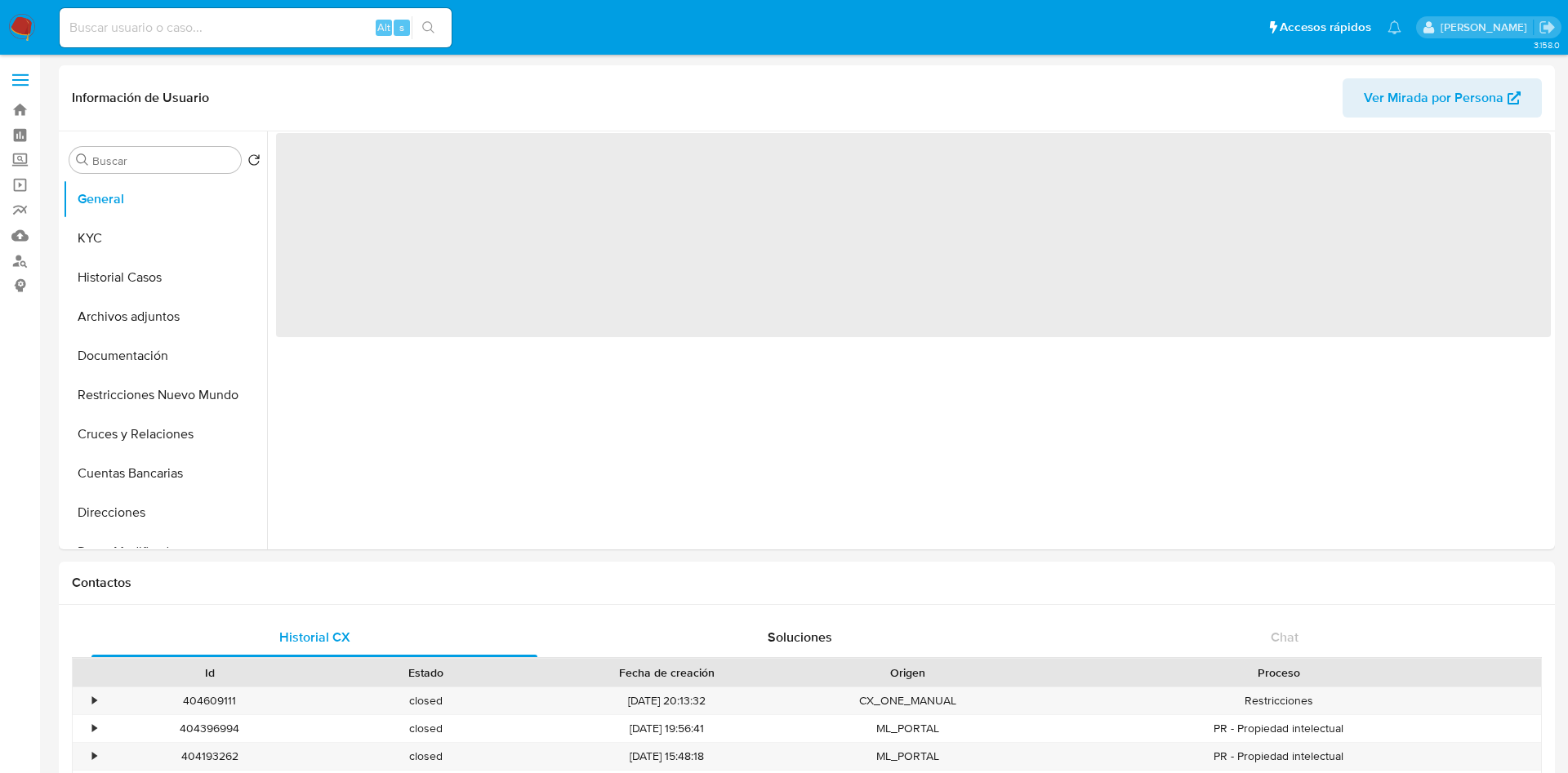
select select "10"
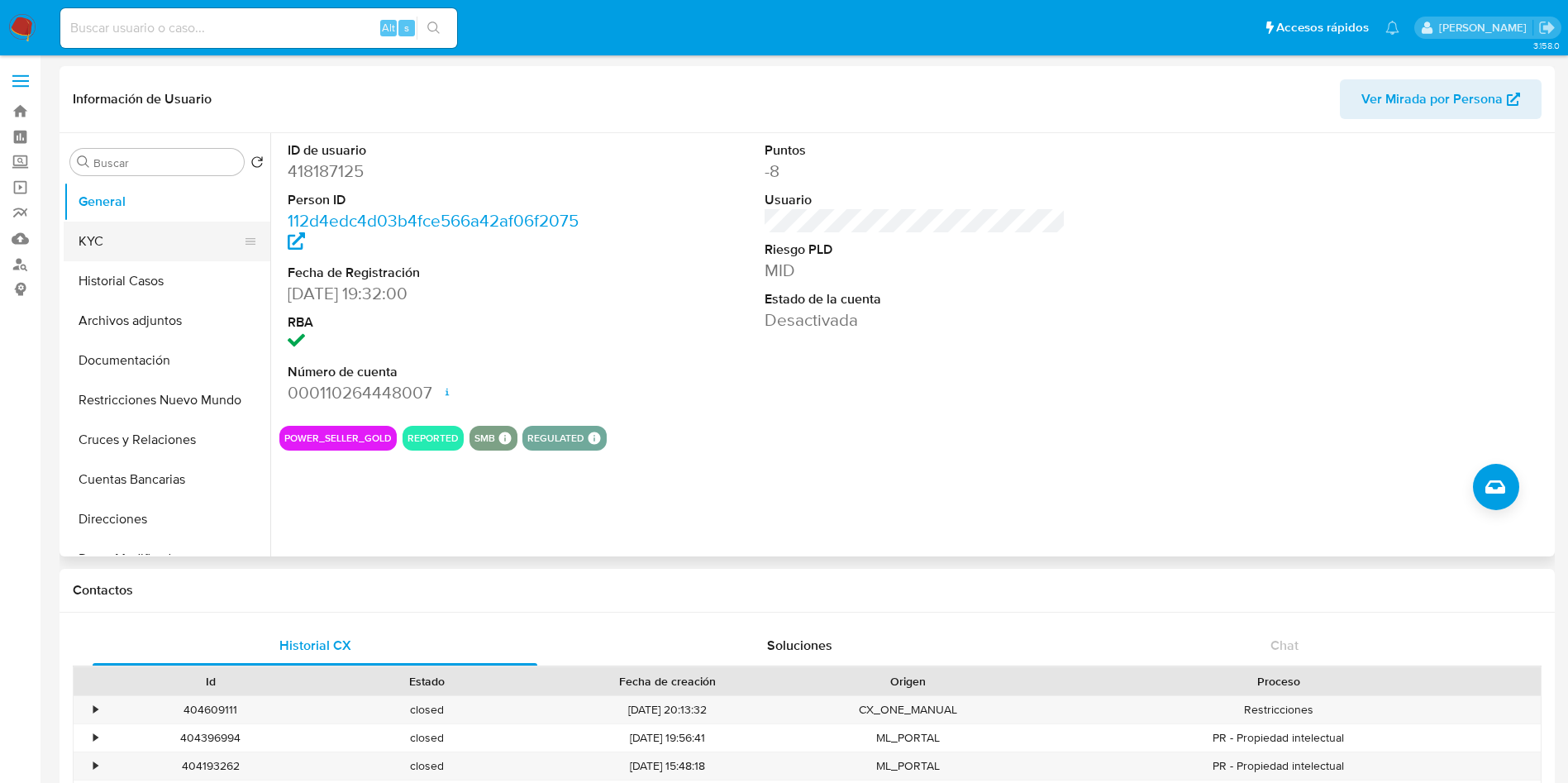
click at [123, 228] on button "KYC" at bounding box center [160, 241] width 193 height 40
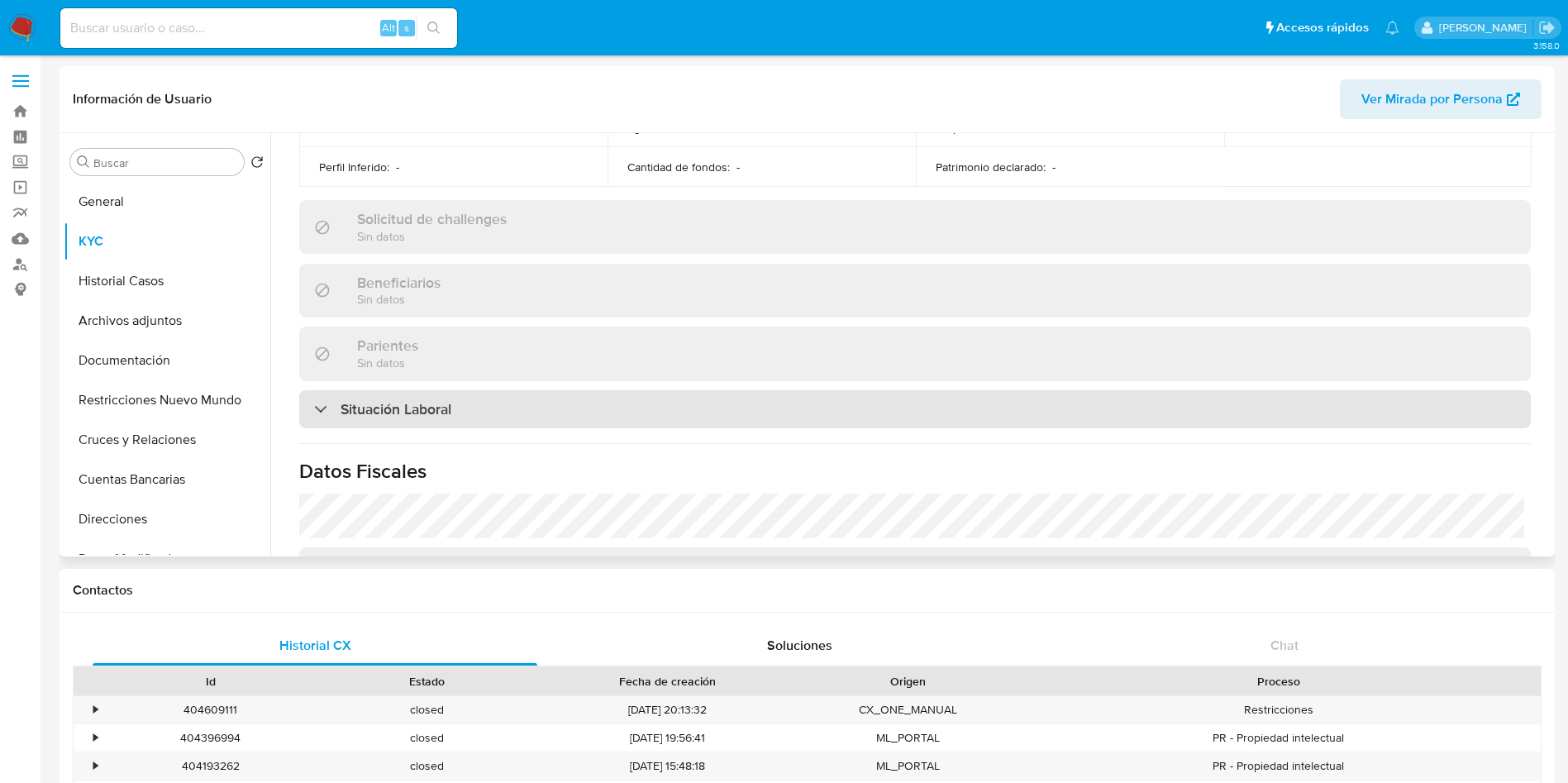
scroll to position [855, 0]
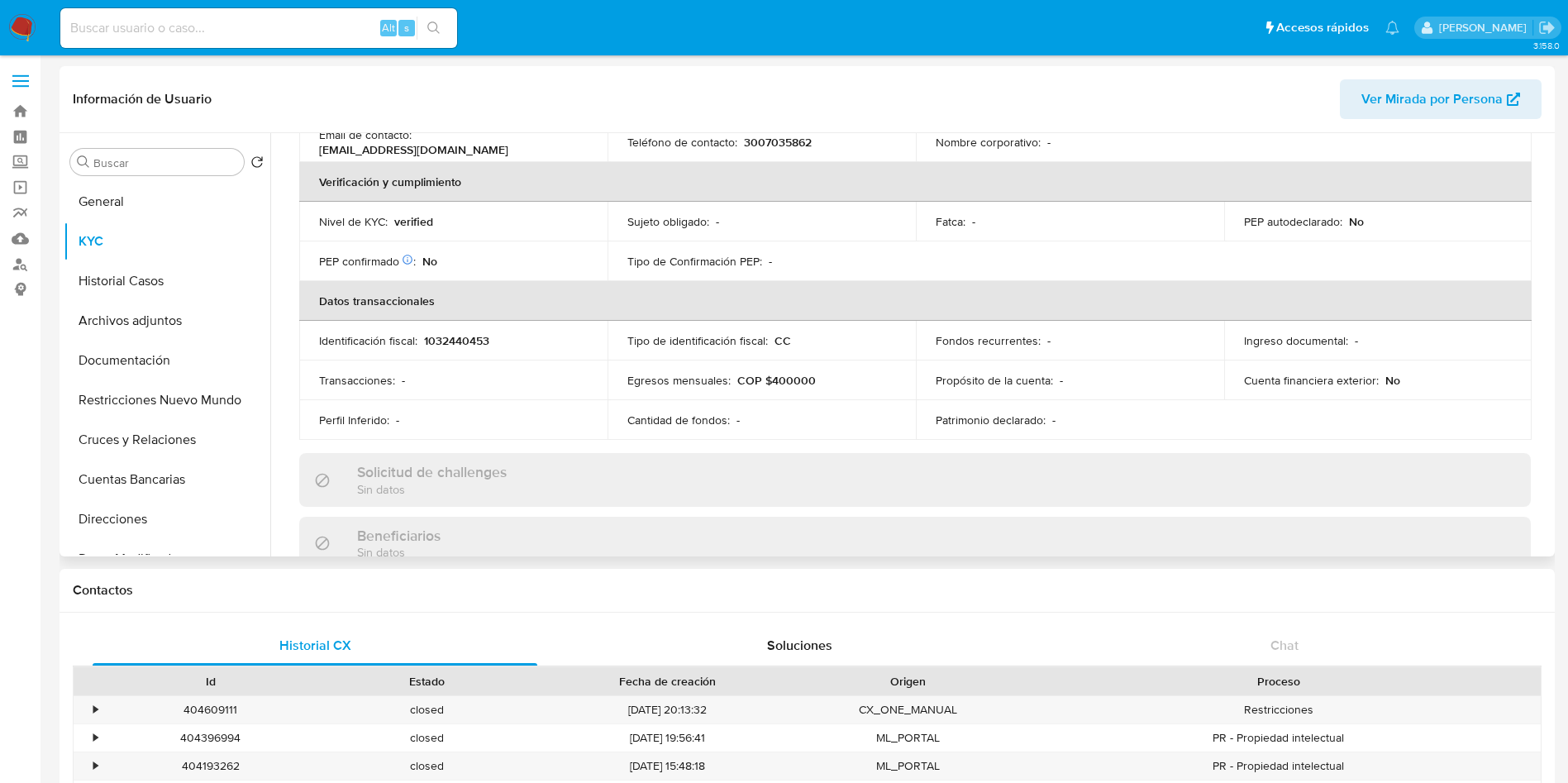
scroll to position [111, 0]
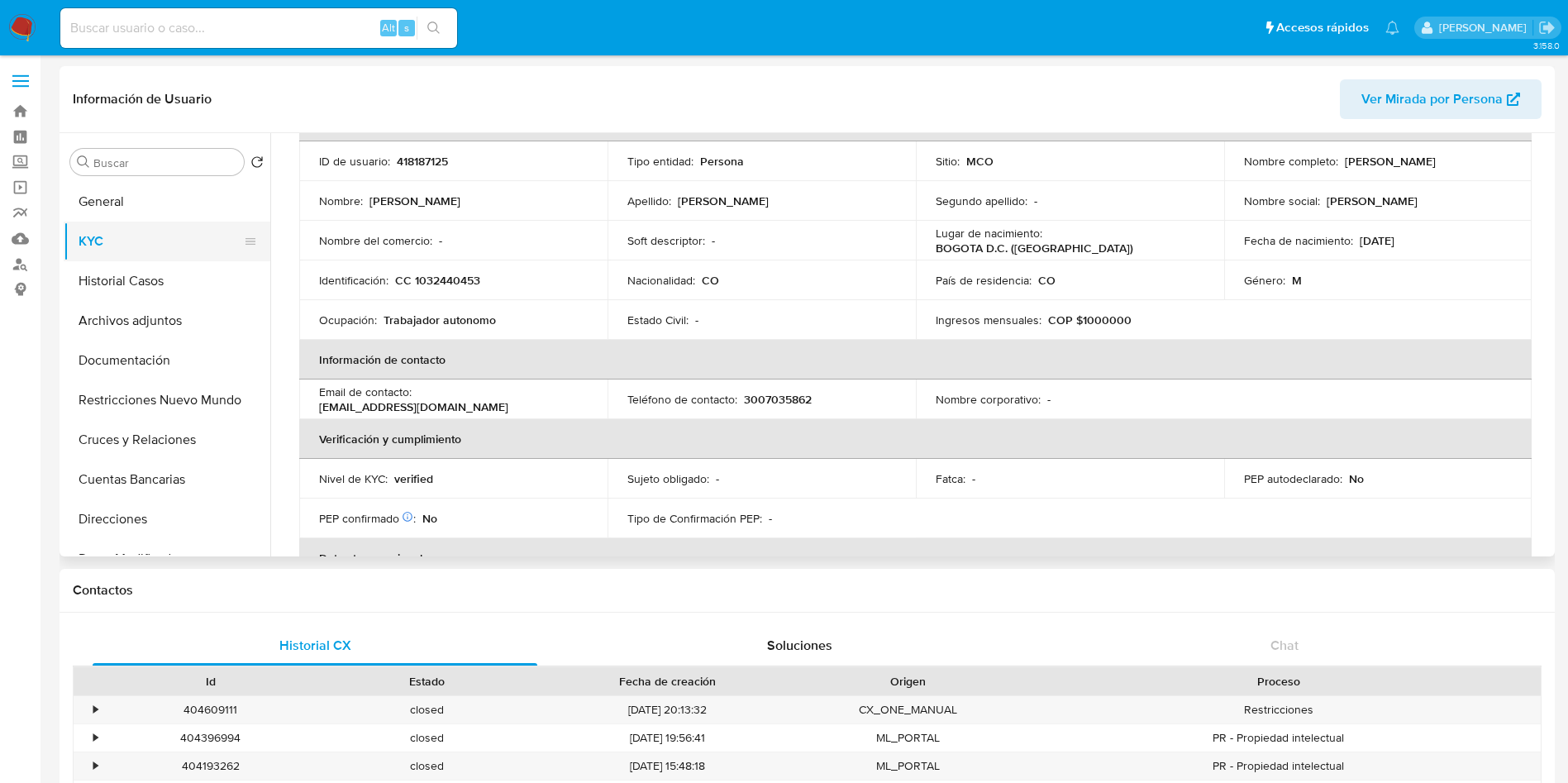
click at [170, 229] on button "KYC" at bounding box center [160, 241] width 193 height 40
click at [164, 205] on button "General" at bounding box center [160, 202] width 193 height 40
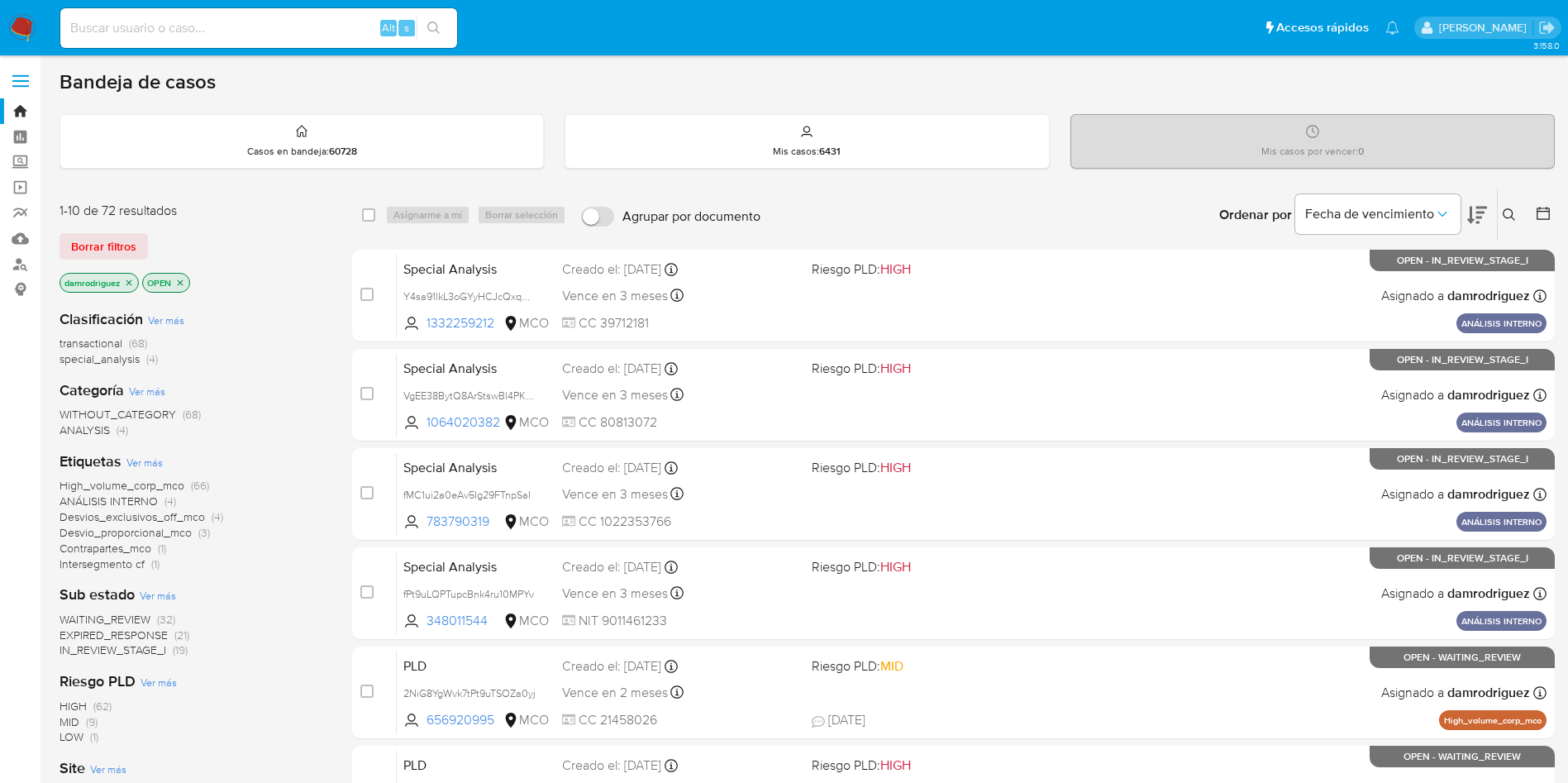
click at [25, 21] on img at bounding box center [22, 28] width 28 height 28
